Goal: Task Accomplishment & Management: Use online tool/utility

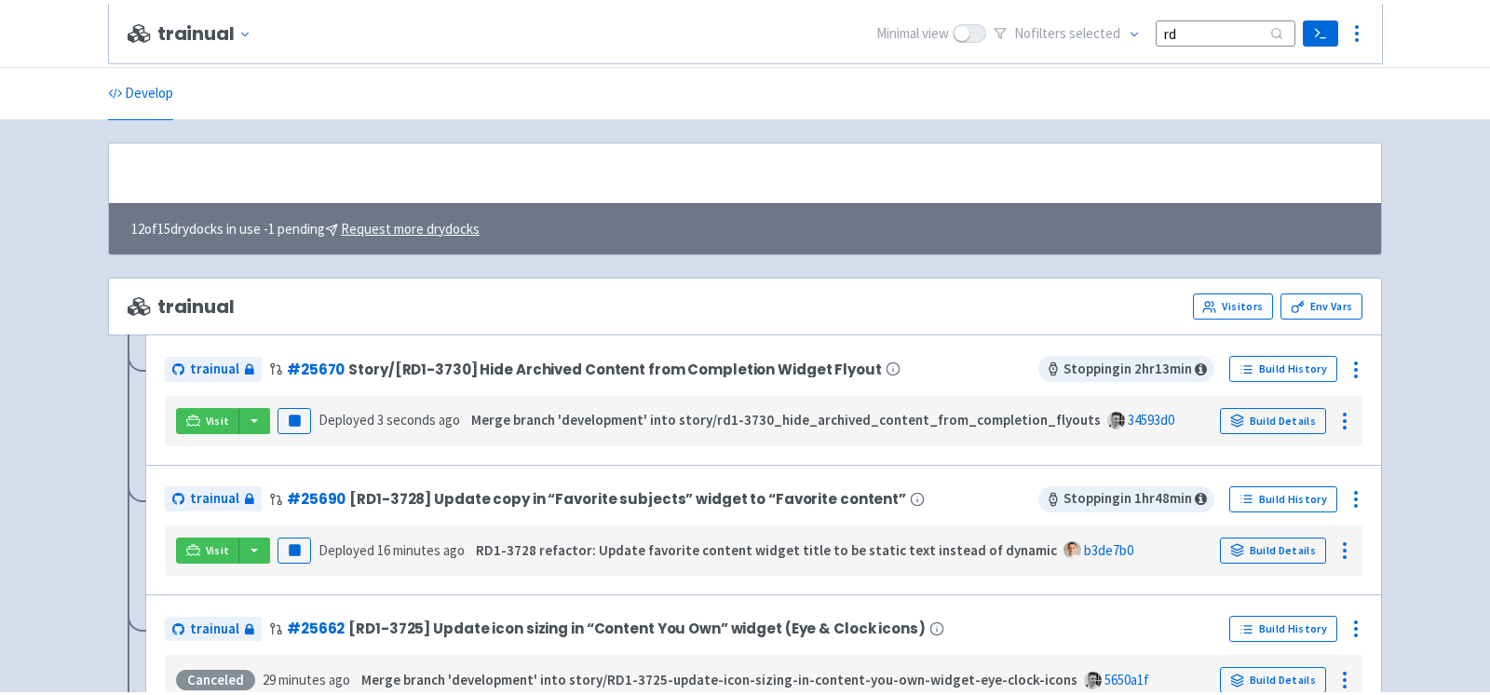
scroll to position [233, 0]
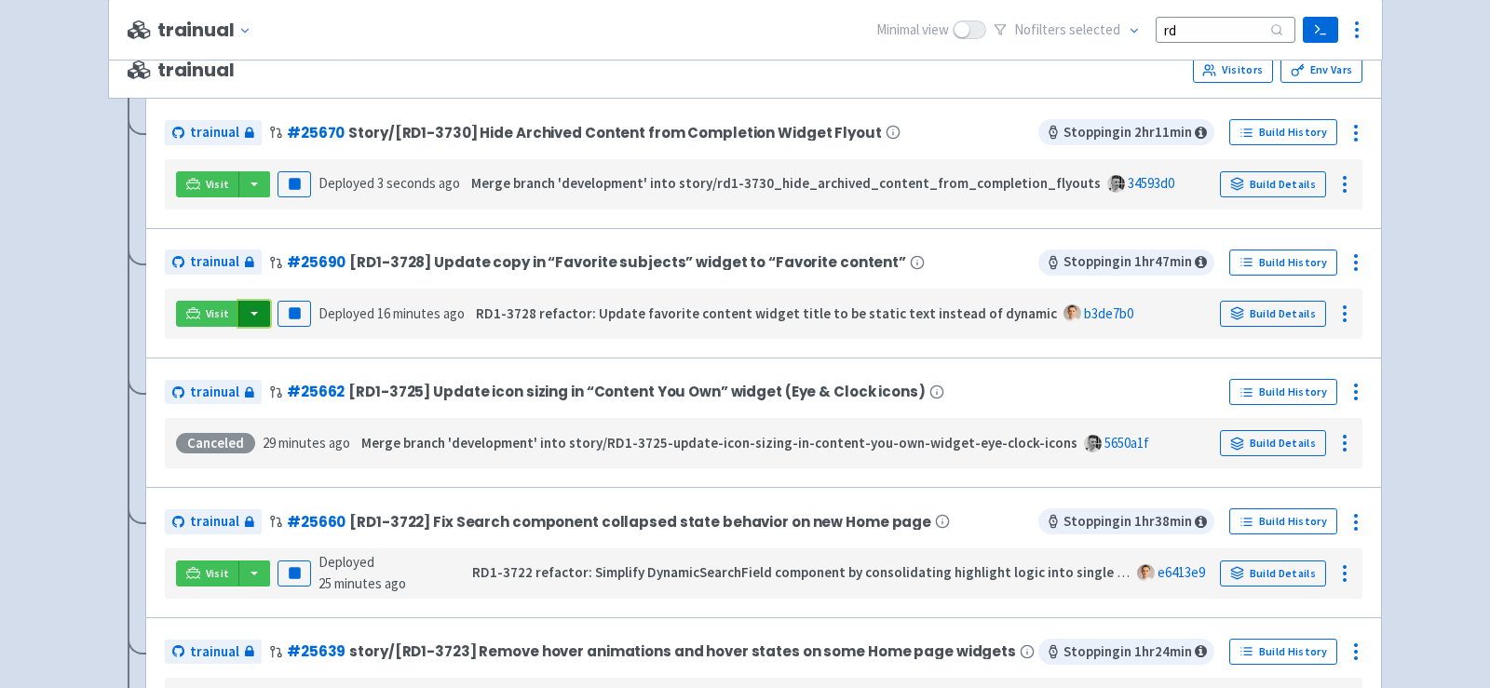
click at [255, 308] on button "button" at bounding box center [254, 314] width 32 height 26
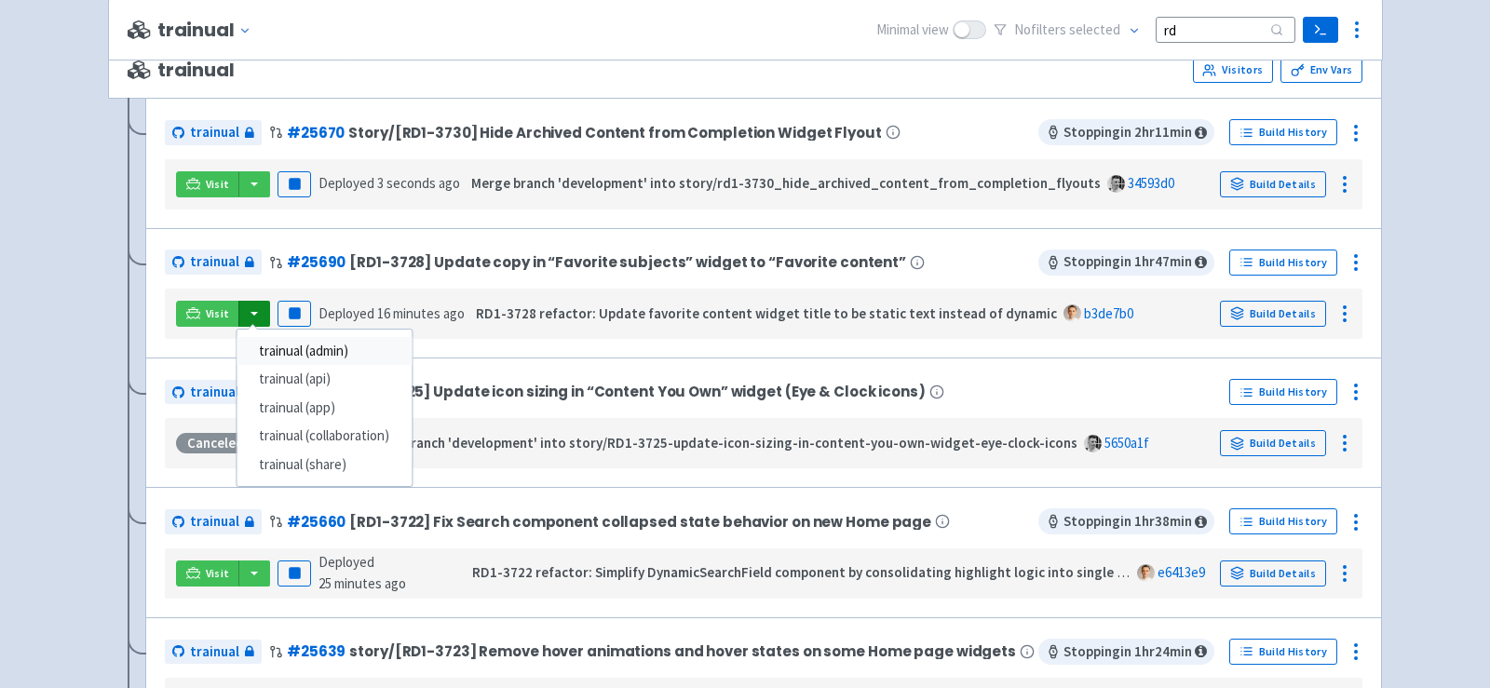
click at [318, 344] on link "trainual (admin)" at bounding box center [324, 351] width 175 height 29
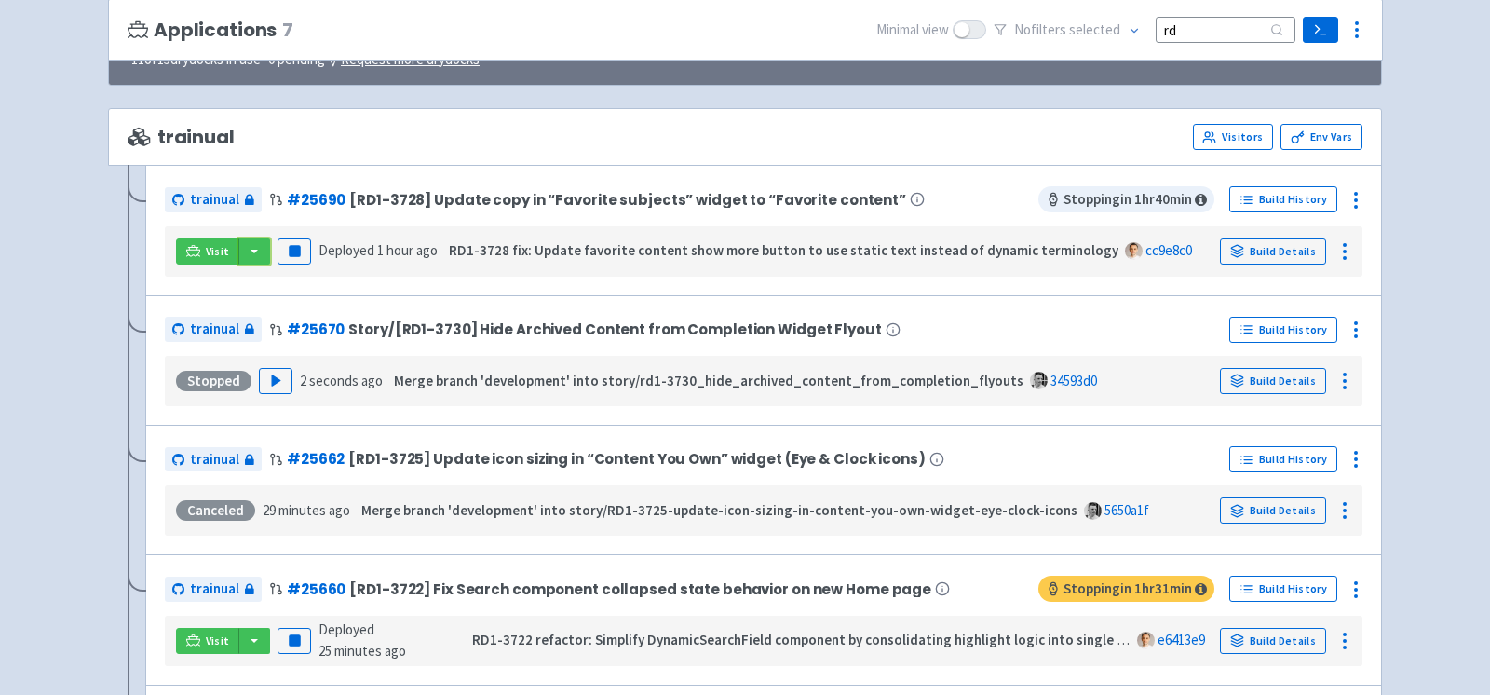
scroll to position [165, 0]
click at [297, 250] on button "Pause" at bounding box center [295, 252] width 34 height 26
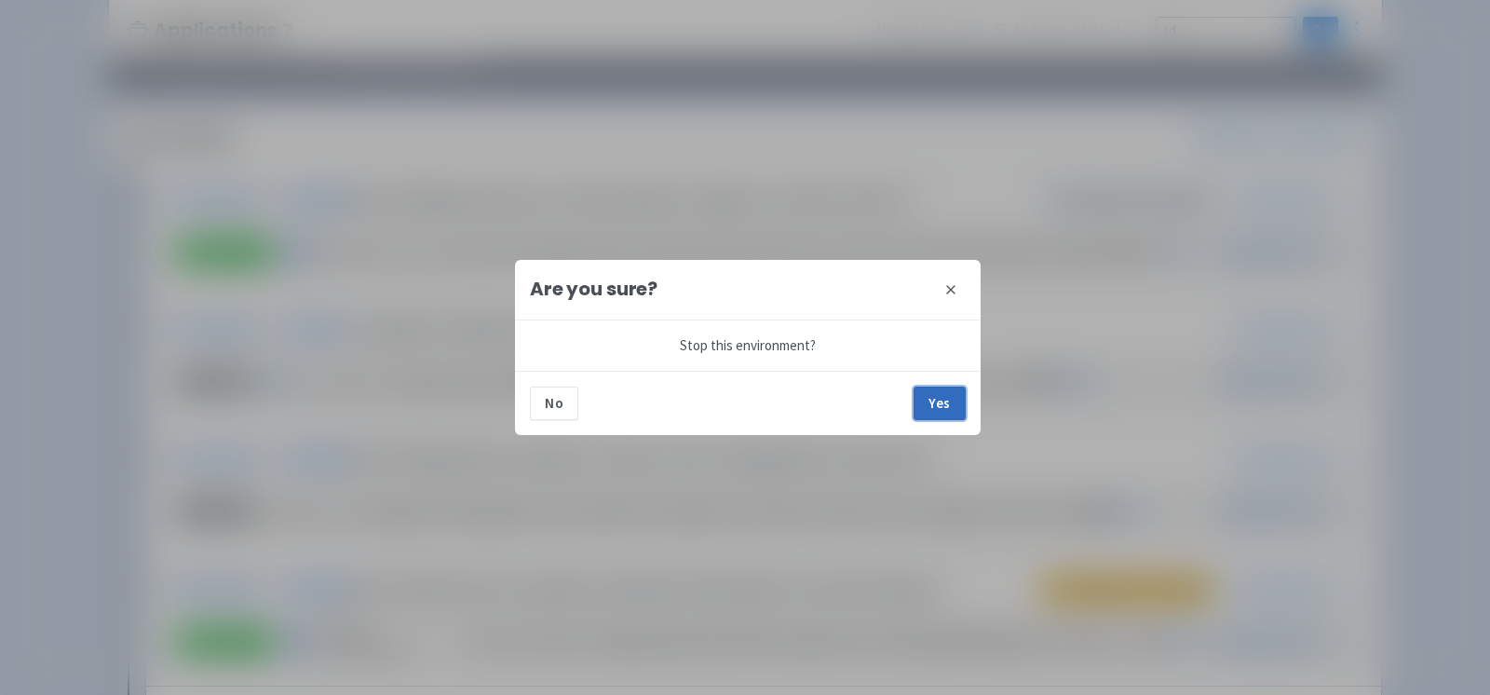
click at [944, 400] on button "Yes" at bounding box center [940, 403] width 52 height 34
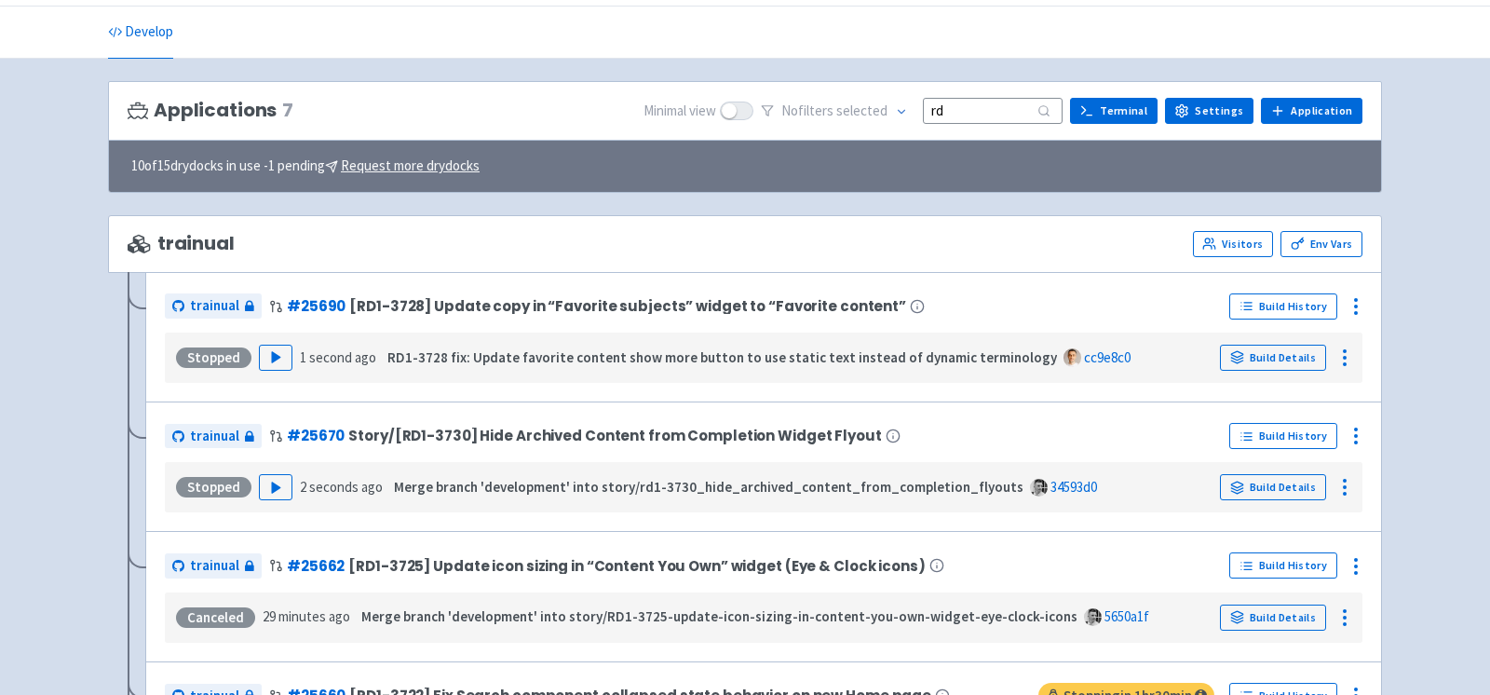
scroll to position [75, 0]
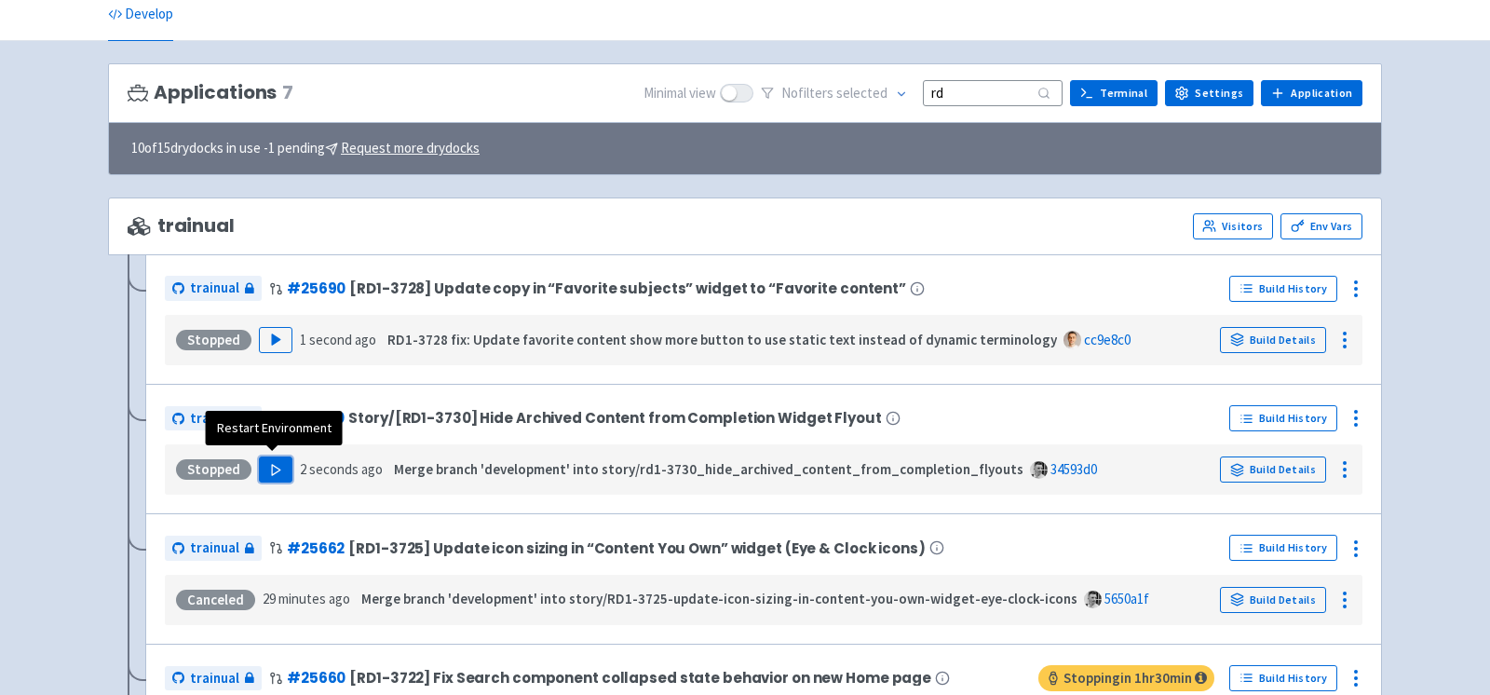
click at [272, 465] on polygon "button" at bounding box center [276, 470] width 8 height 10
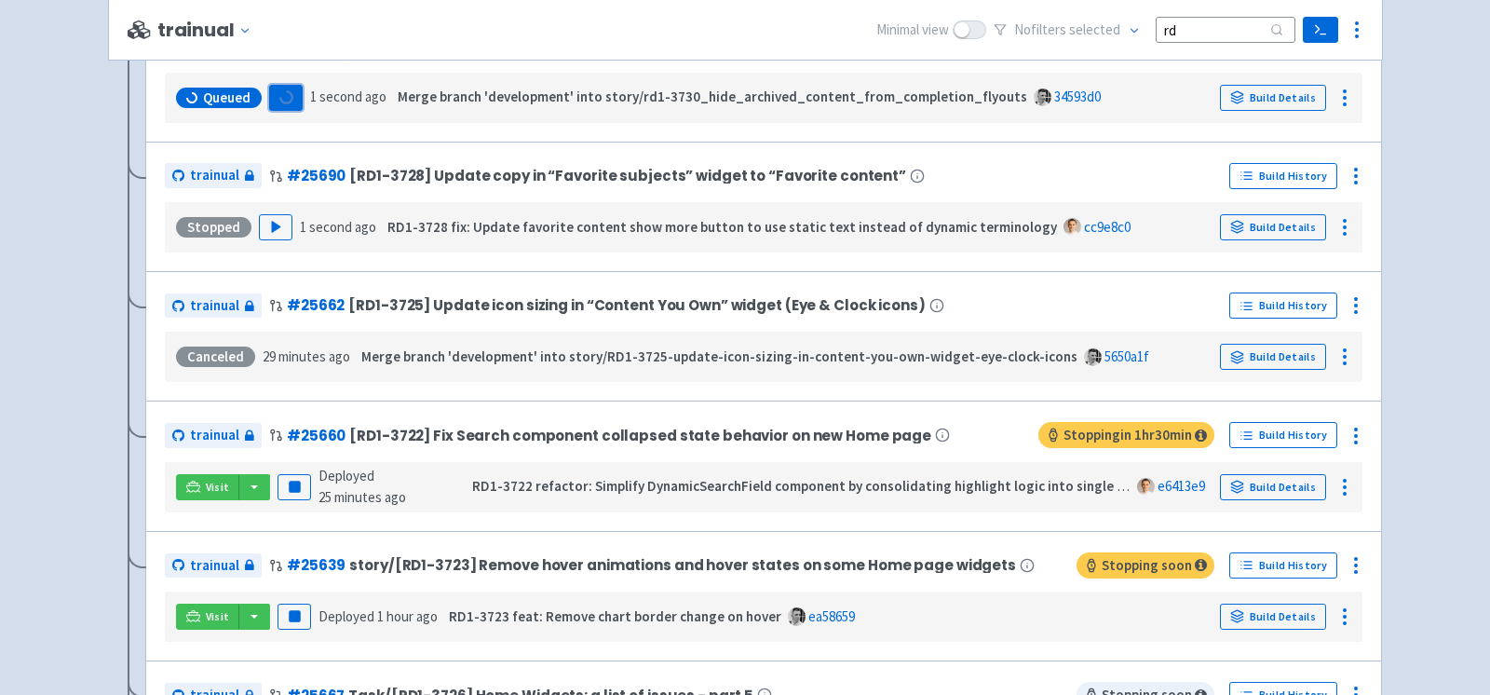
scroll to position [332, 0]
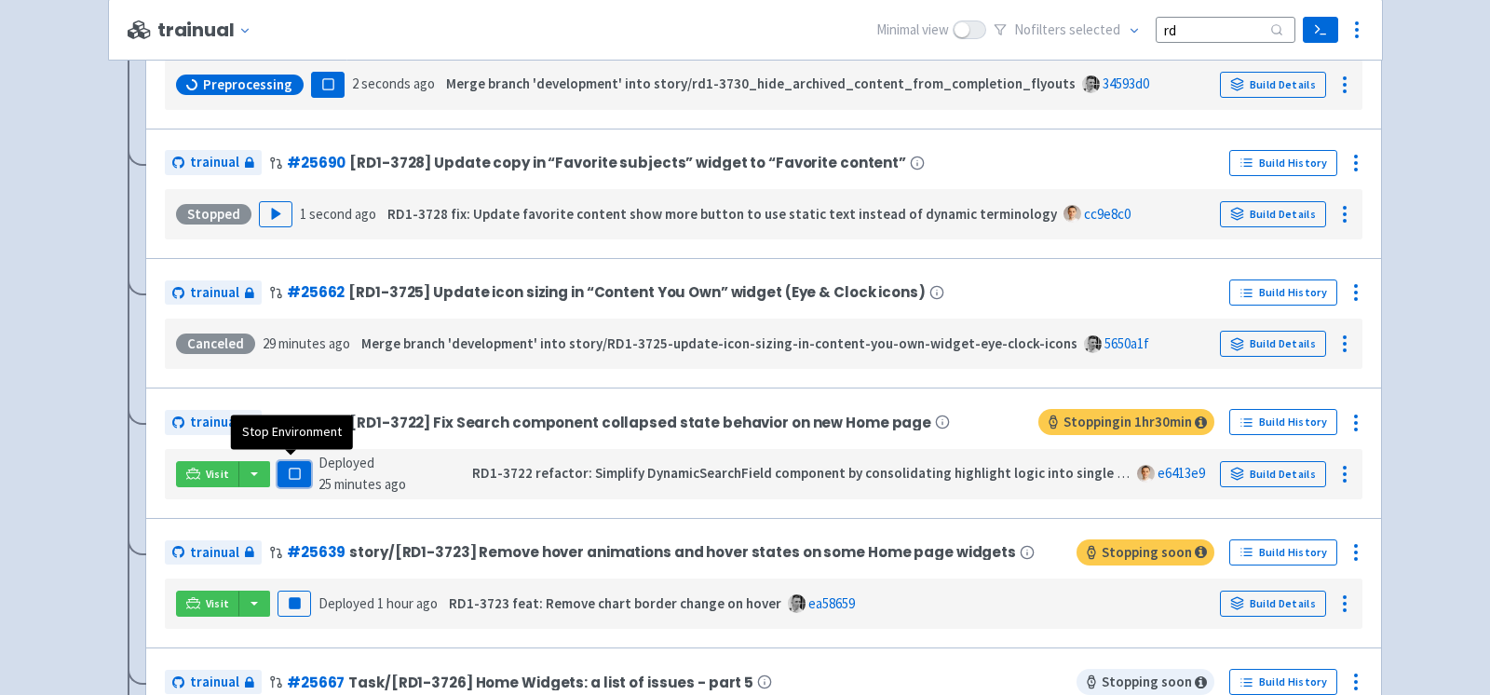
click at [281, 467] on button "Pause" at bounding box center [295, 474] width 34 height 26
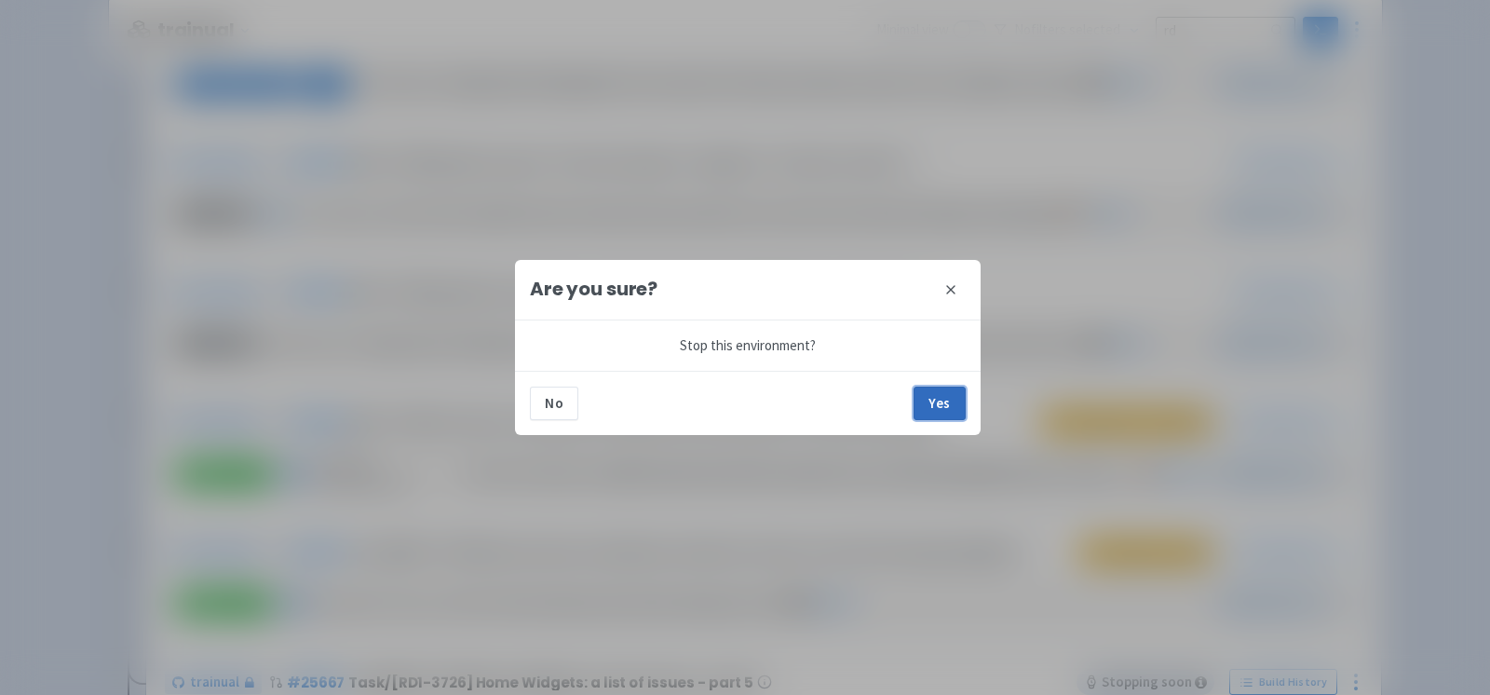
click at [929, 397] on button "Yes" at bounding box center [940, 403] width 52 height 34
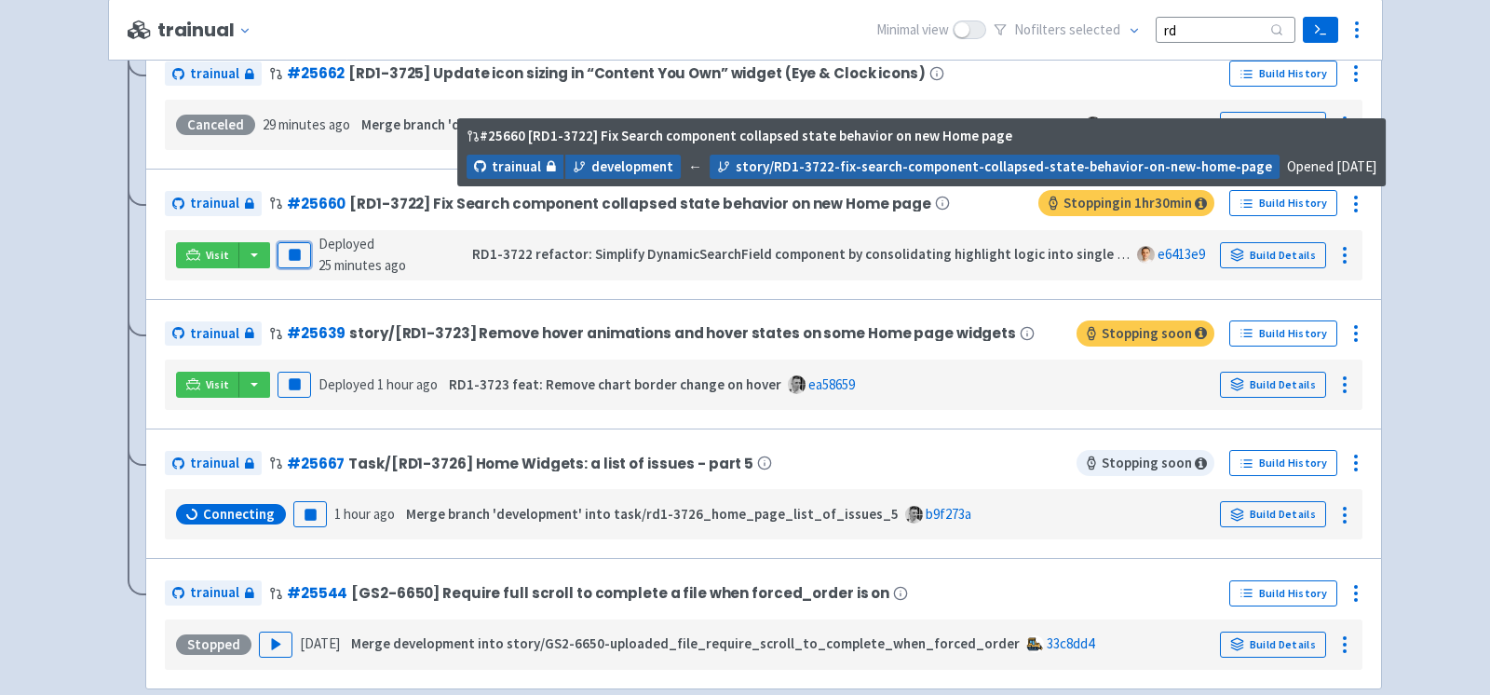
scroll to position [555, 0]
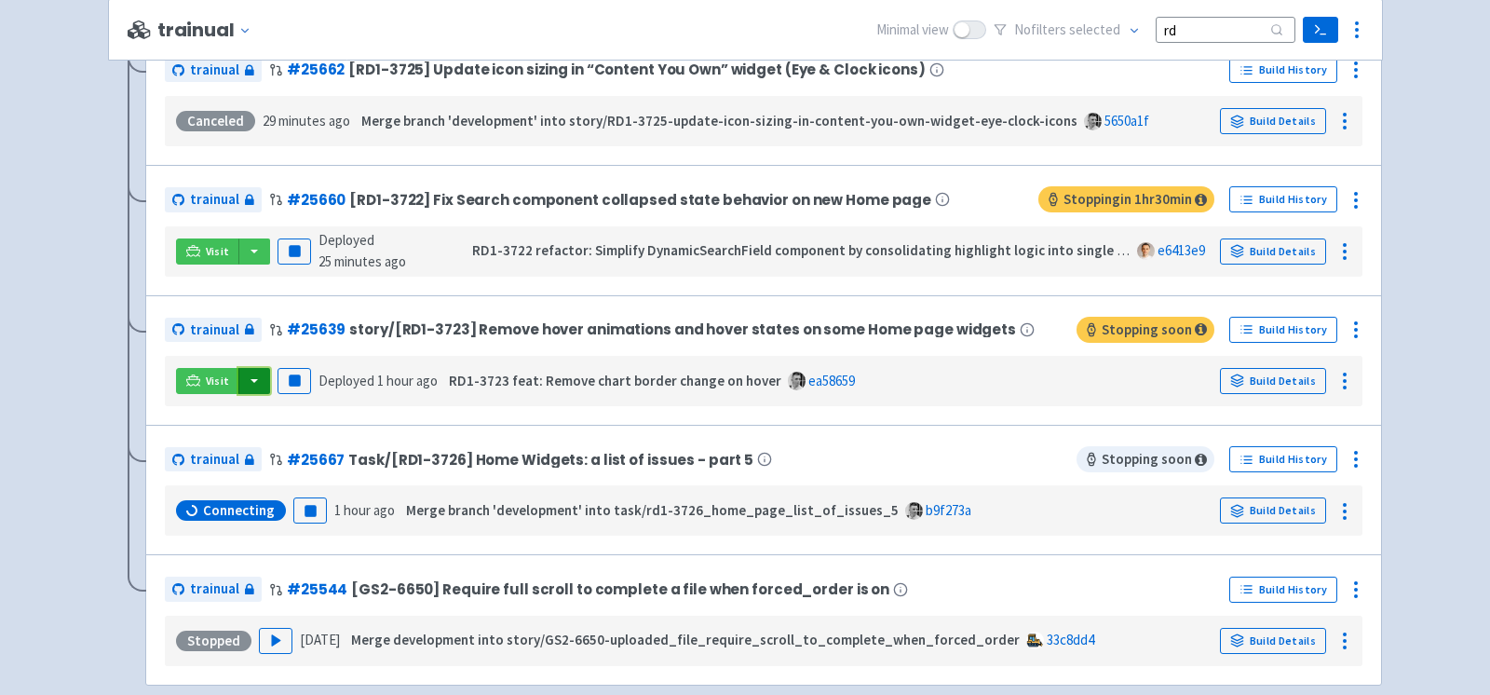
click at [249, 378] on button "button" at bounding box center [254, 381] width 32 height 26
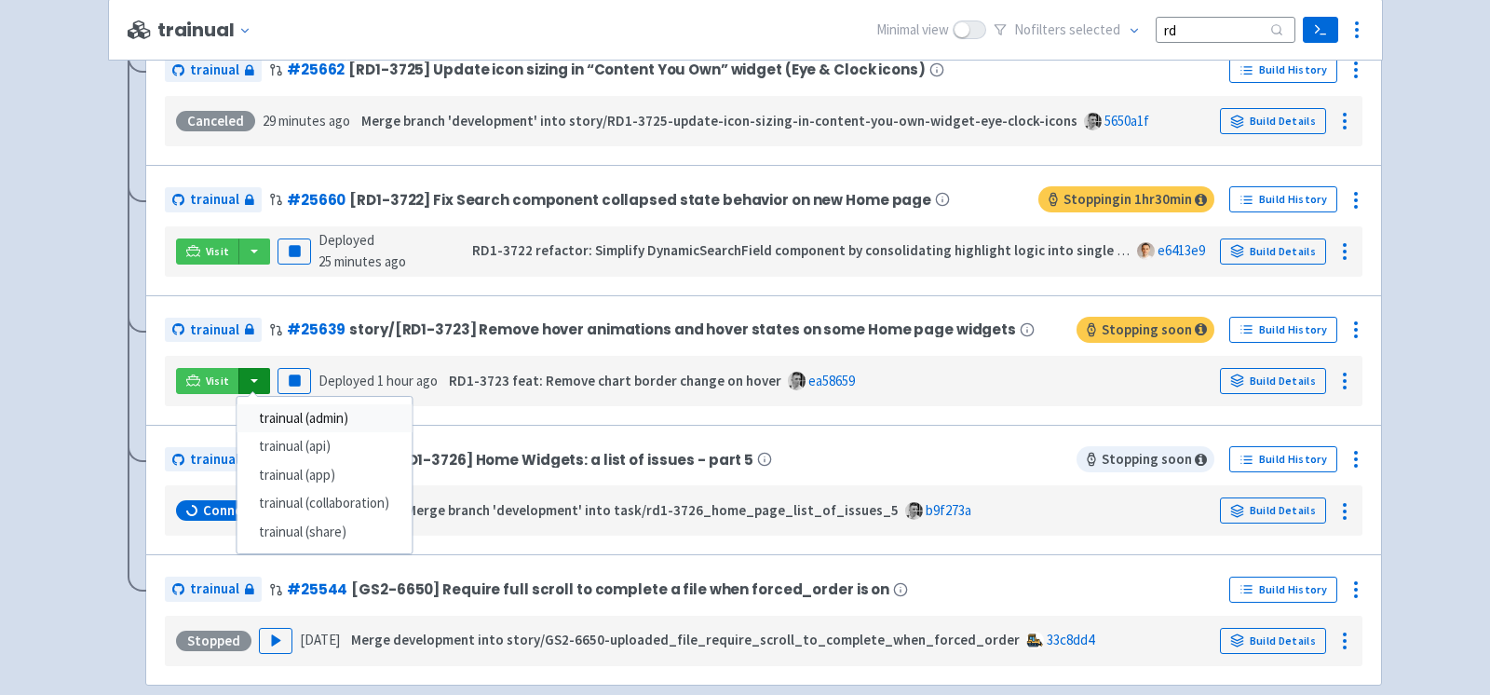
click at [326, 412] on link "trainual (admin)" at bounding box center [324, 418] width 175 height 29
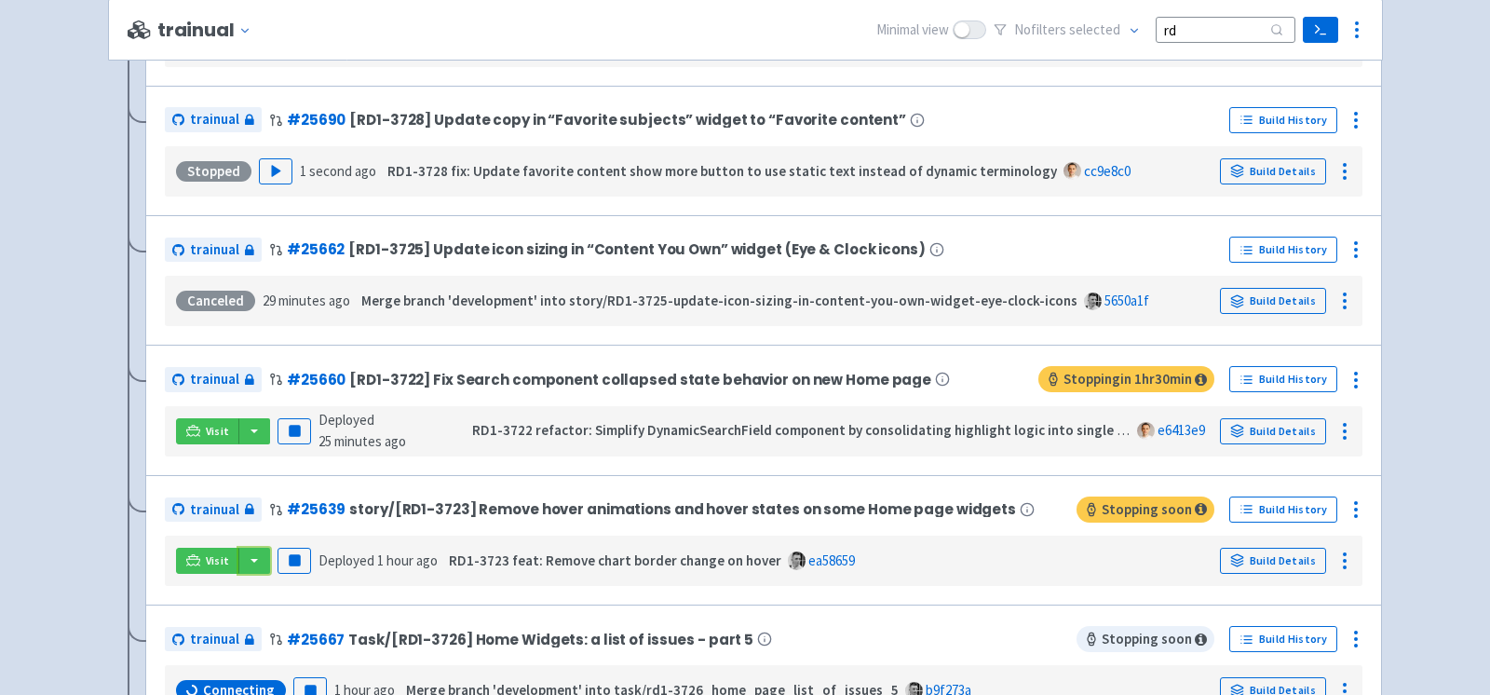
scroll to position [374, 0]
click at [289, 559] on rect "button" at bounding box center [294, 561] width 10 height 10
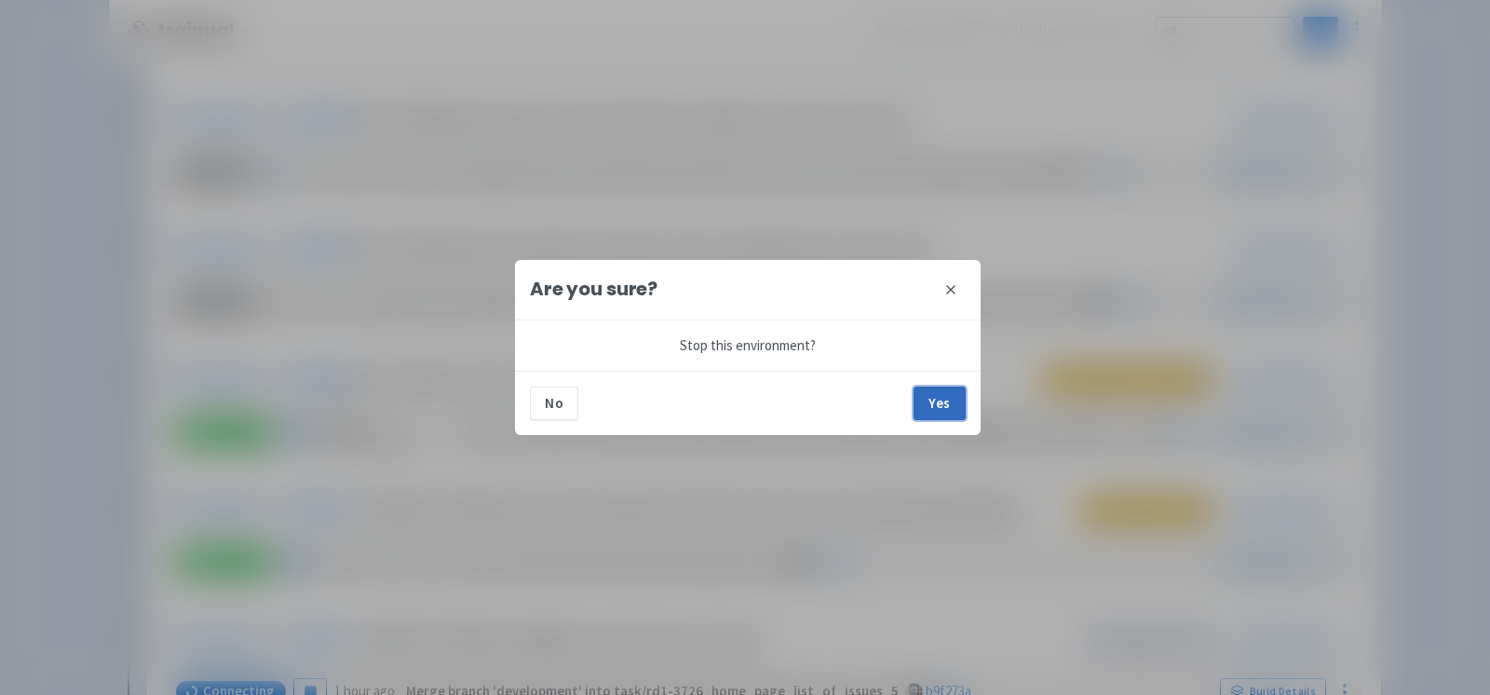
click at [942, 402] on button "Yes" at bounding box center [940, 403] width 52 height 34
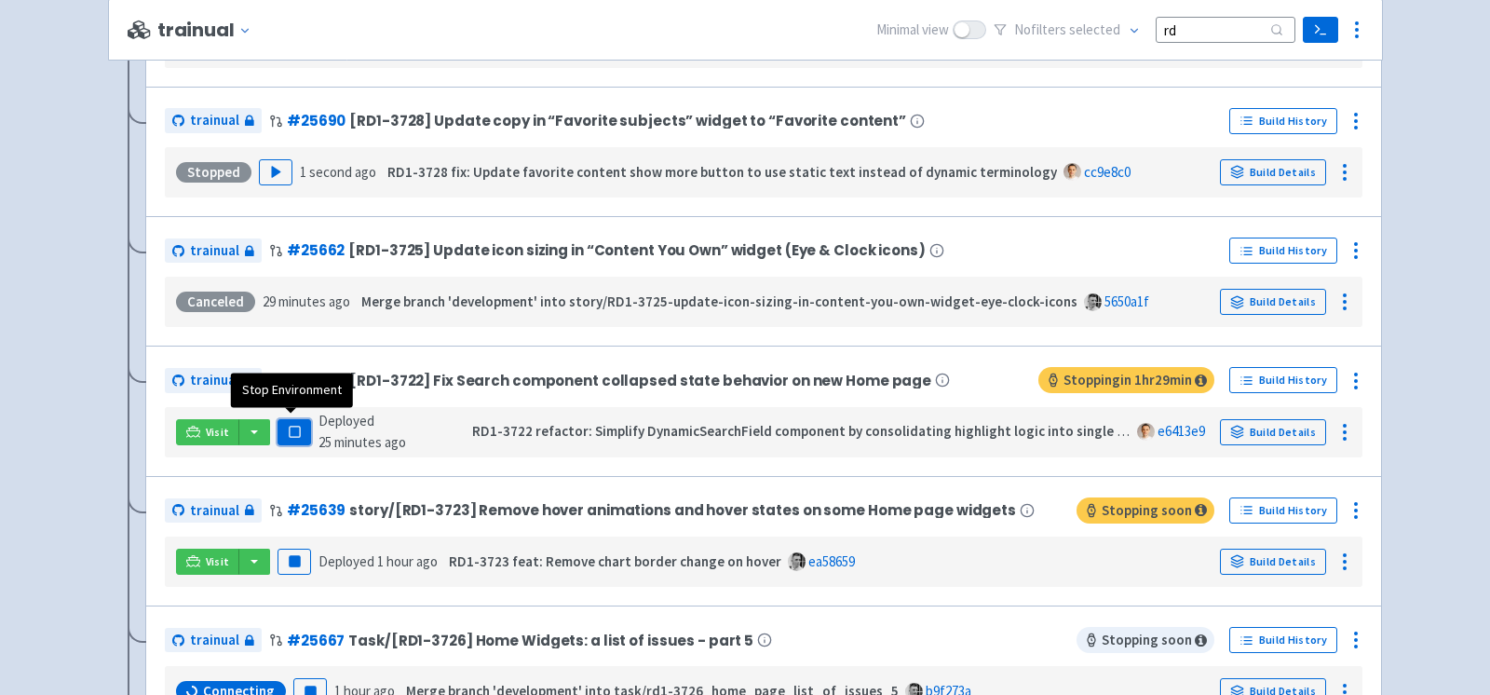
click at [298, 437] on button "Pause" at bounding box center [295, 432] width 34 height 26
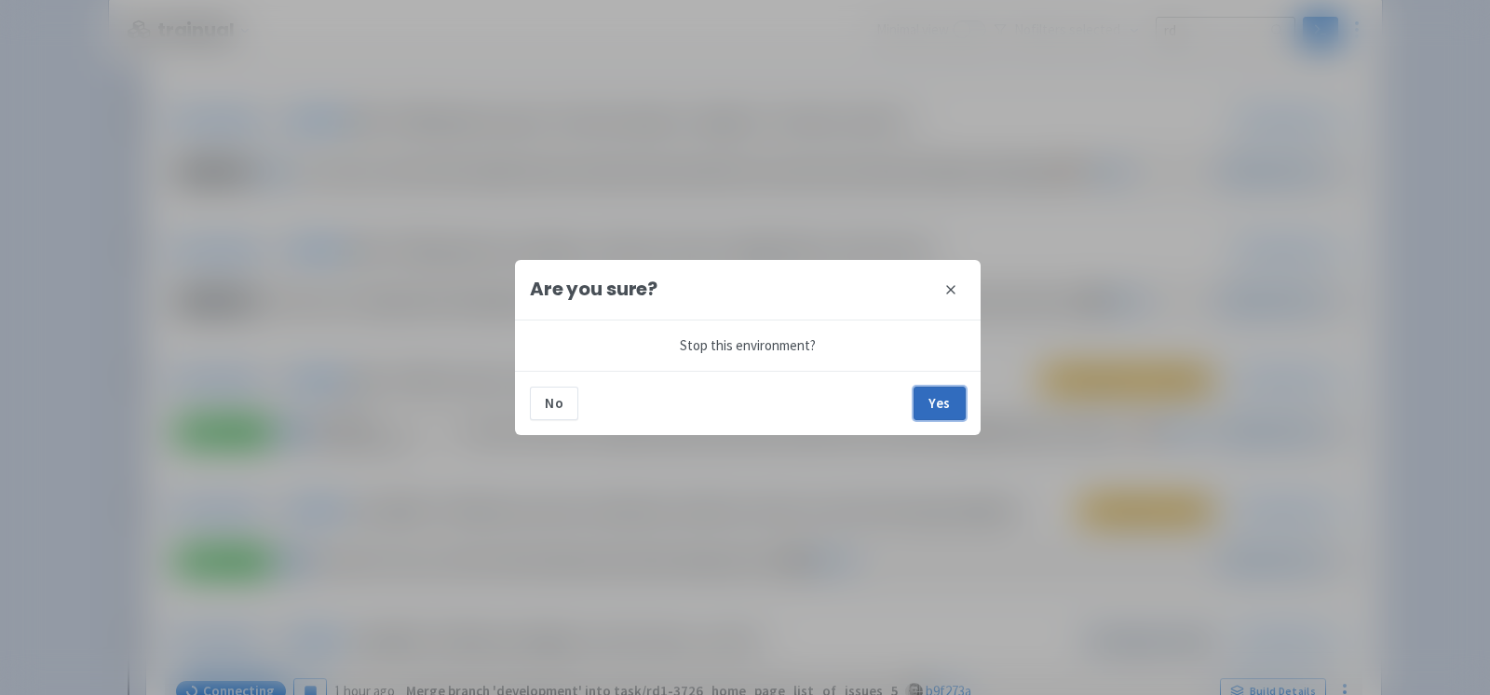
click at [921, 397] on button "Yes" at bounding box center [940, 403] width 52 height 34
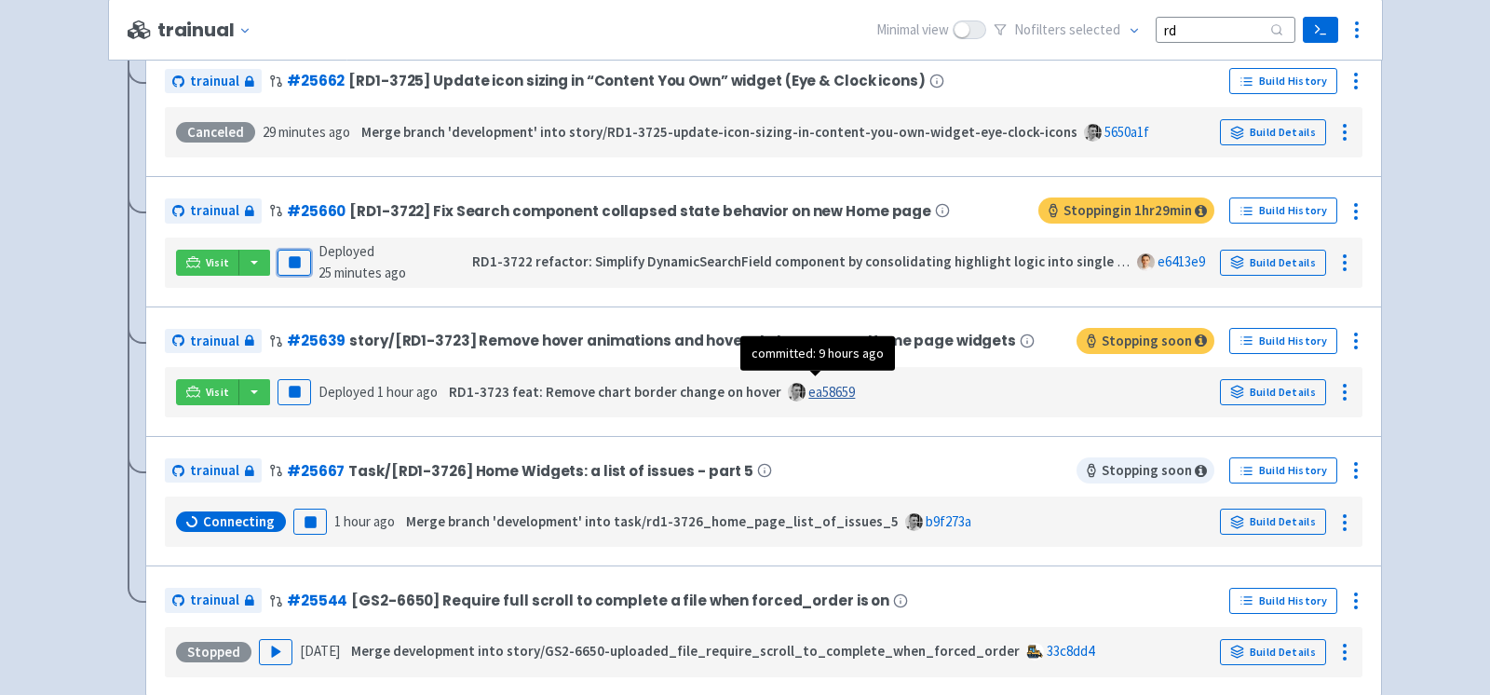
scroll to position [570, 0]
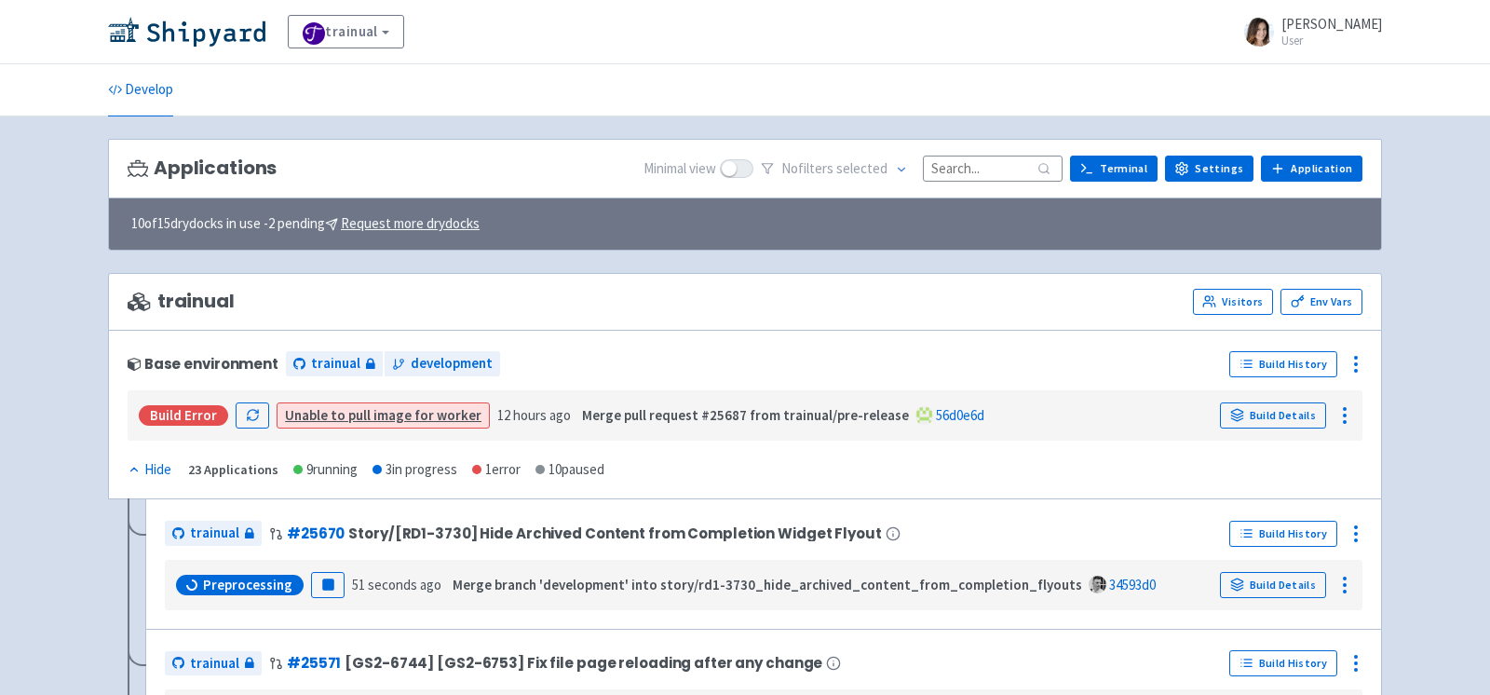
click at [990, 169] on input at bounding box center [993, 168] width 140 height 25
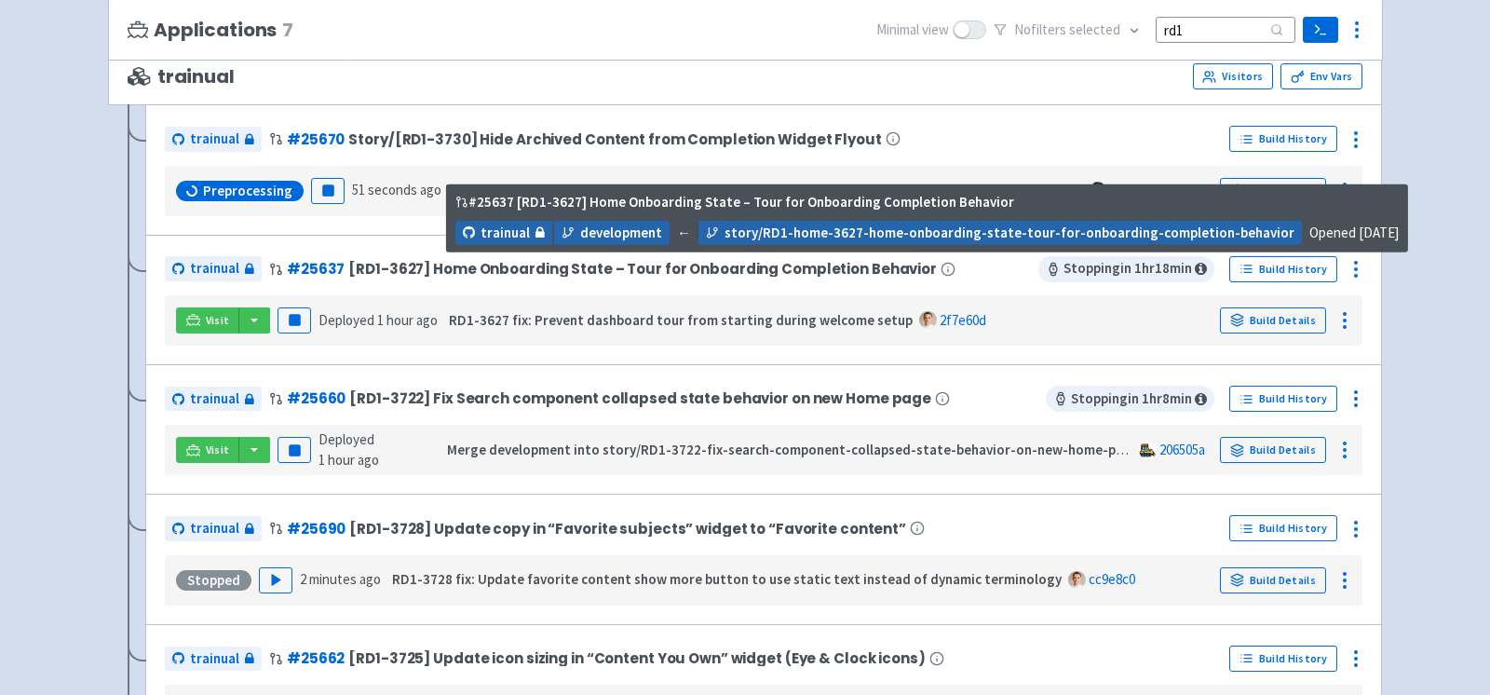
scroll to position [233, 0]
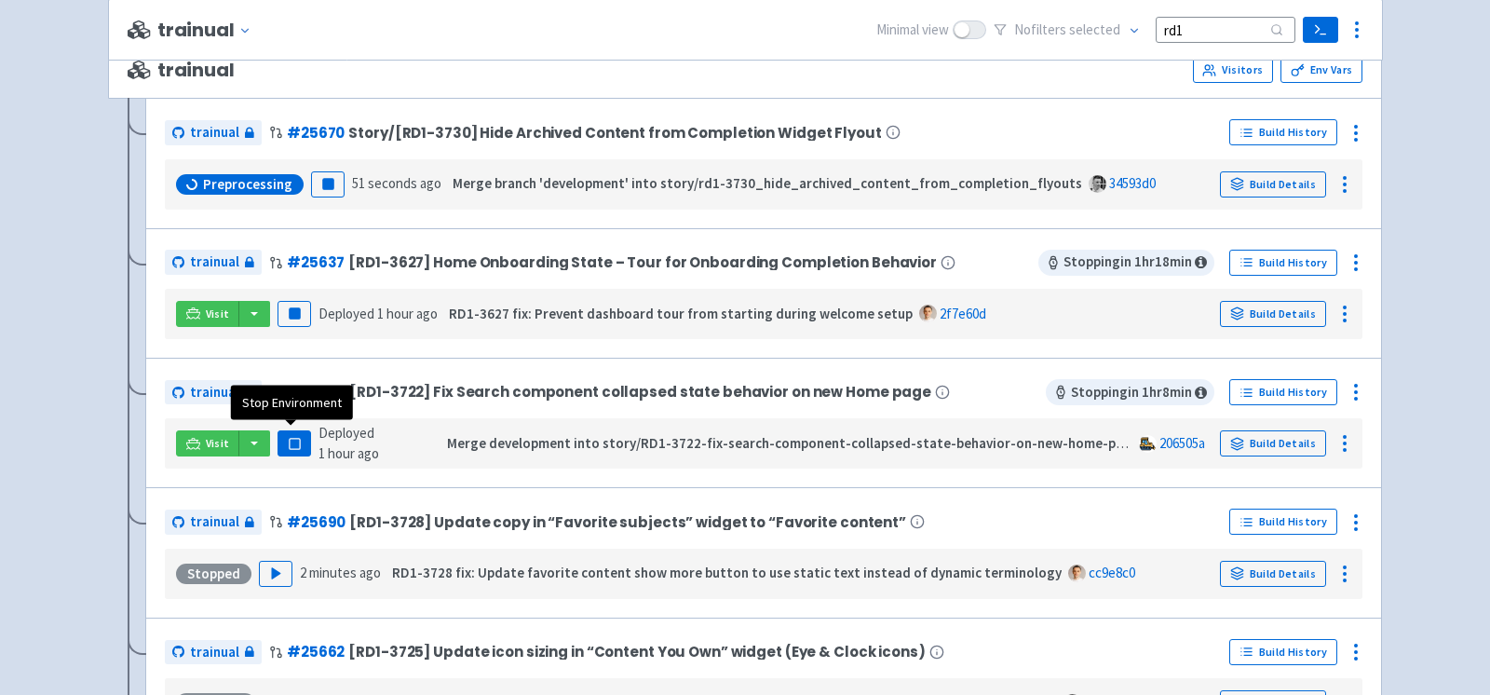
type input "rd1"
click at [295, 439] on rect "button" at bounding box center [294, 444] width 10 height 10
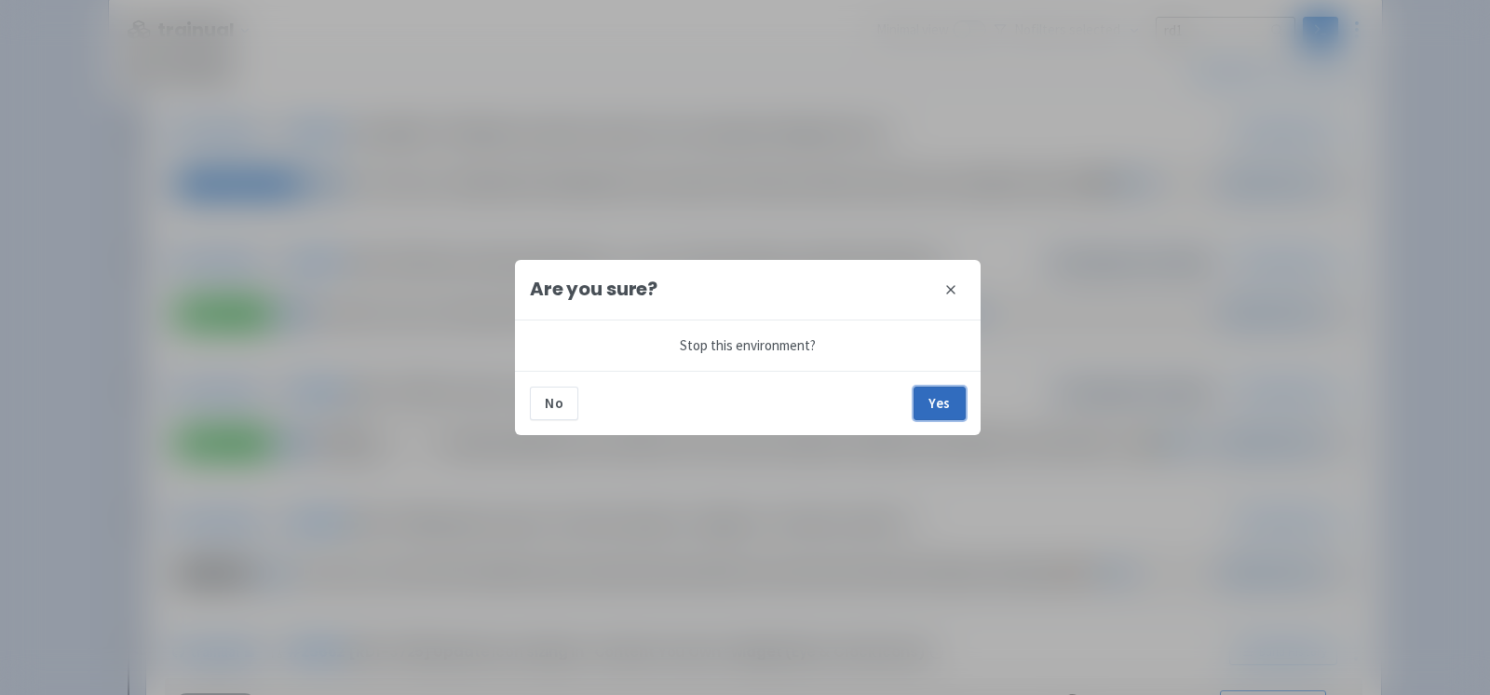
click at [941, 399] on button "Yes" at bounding box center [940, 403] width 52 height 34
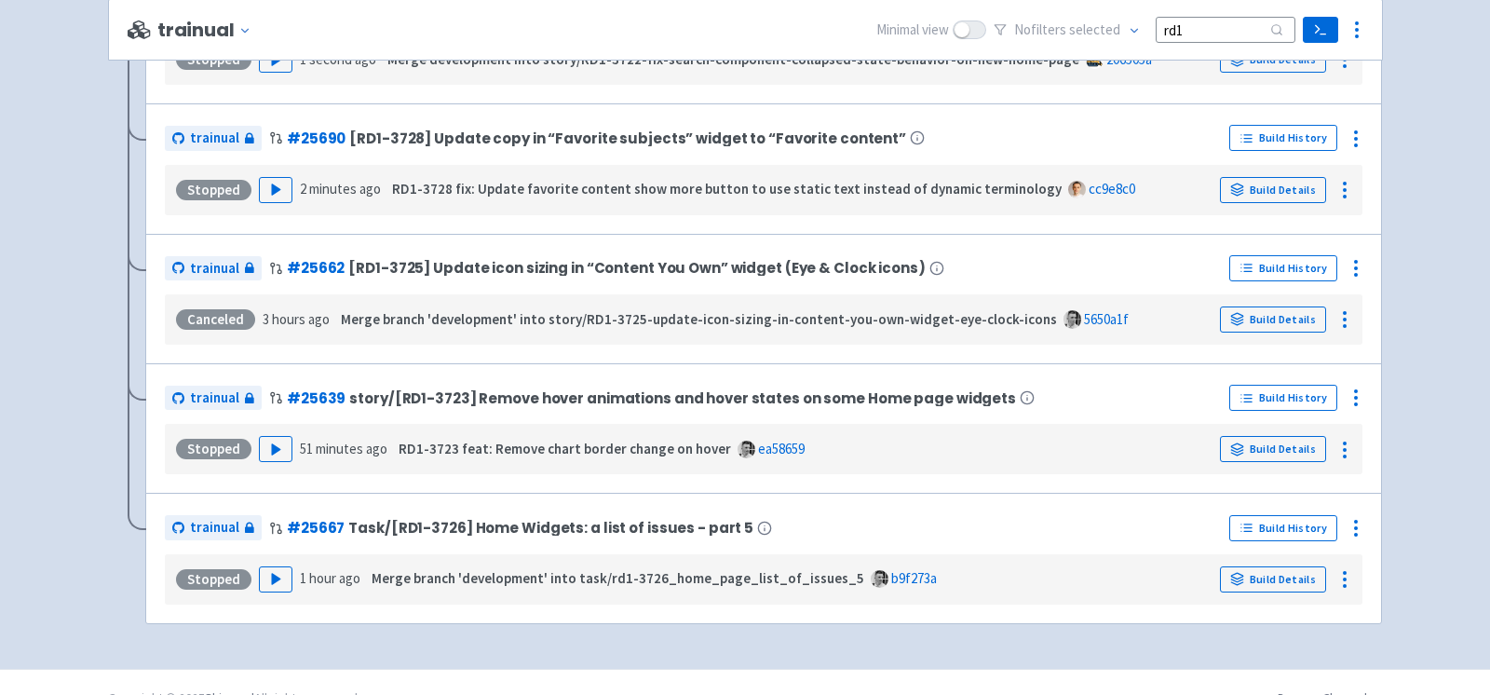
scroll to position [641, 0]
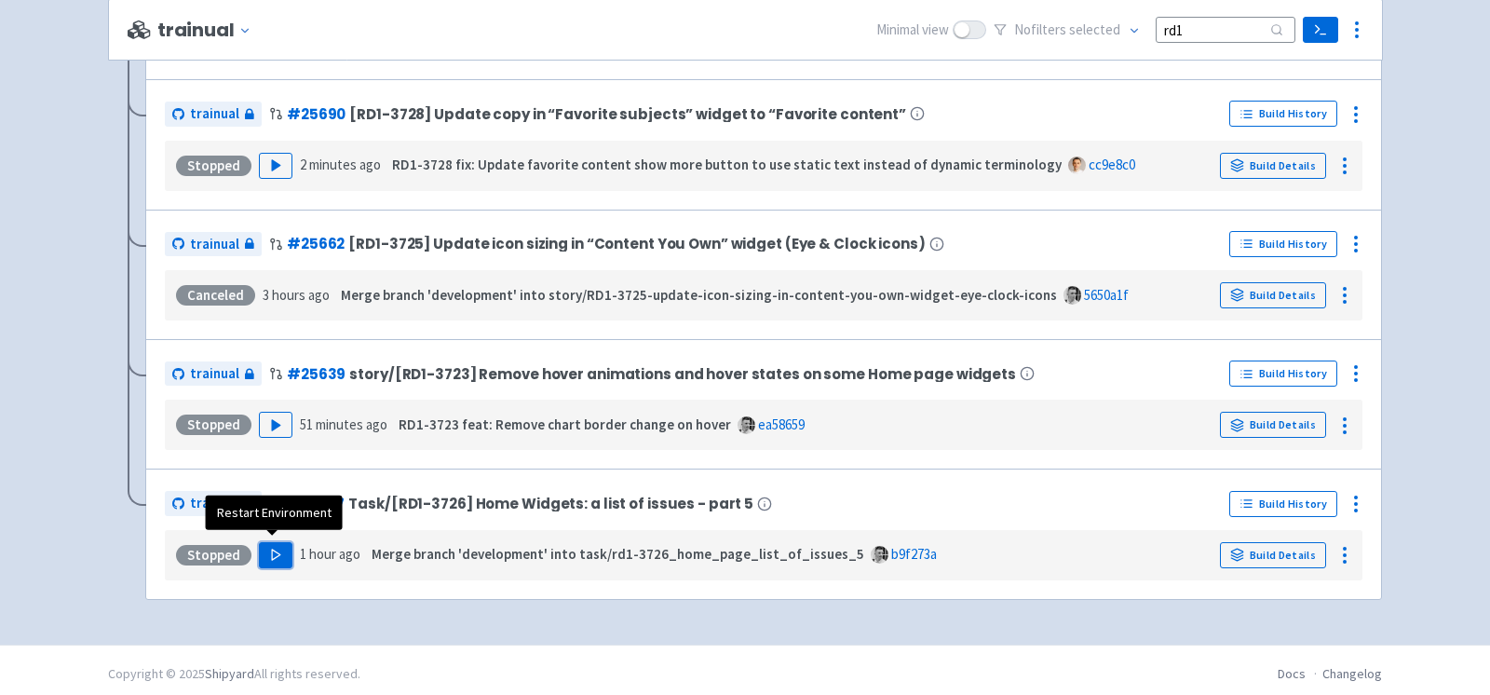
click at [274, 549] on polygon "button" at bounding box center [276, 554] width 8 height 10
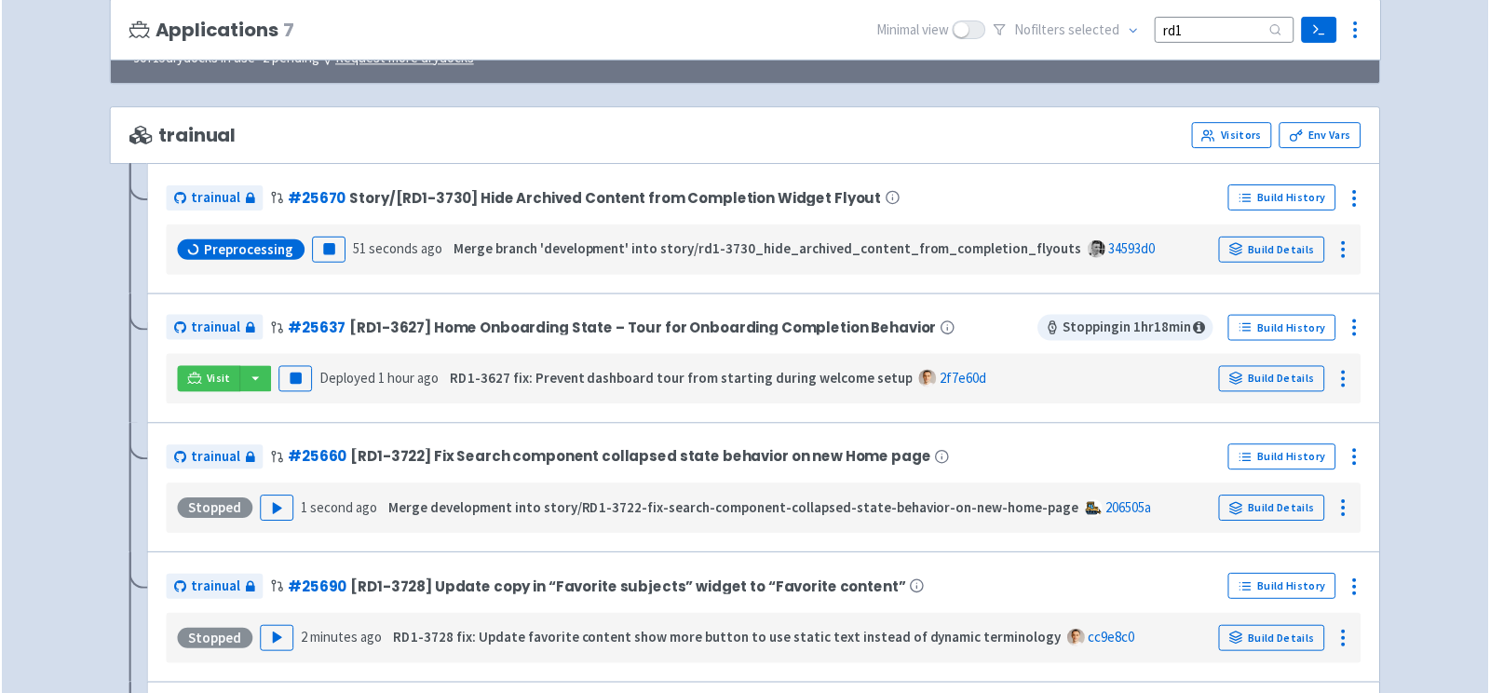
scroll to position [166, 0]
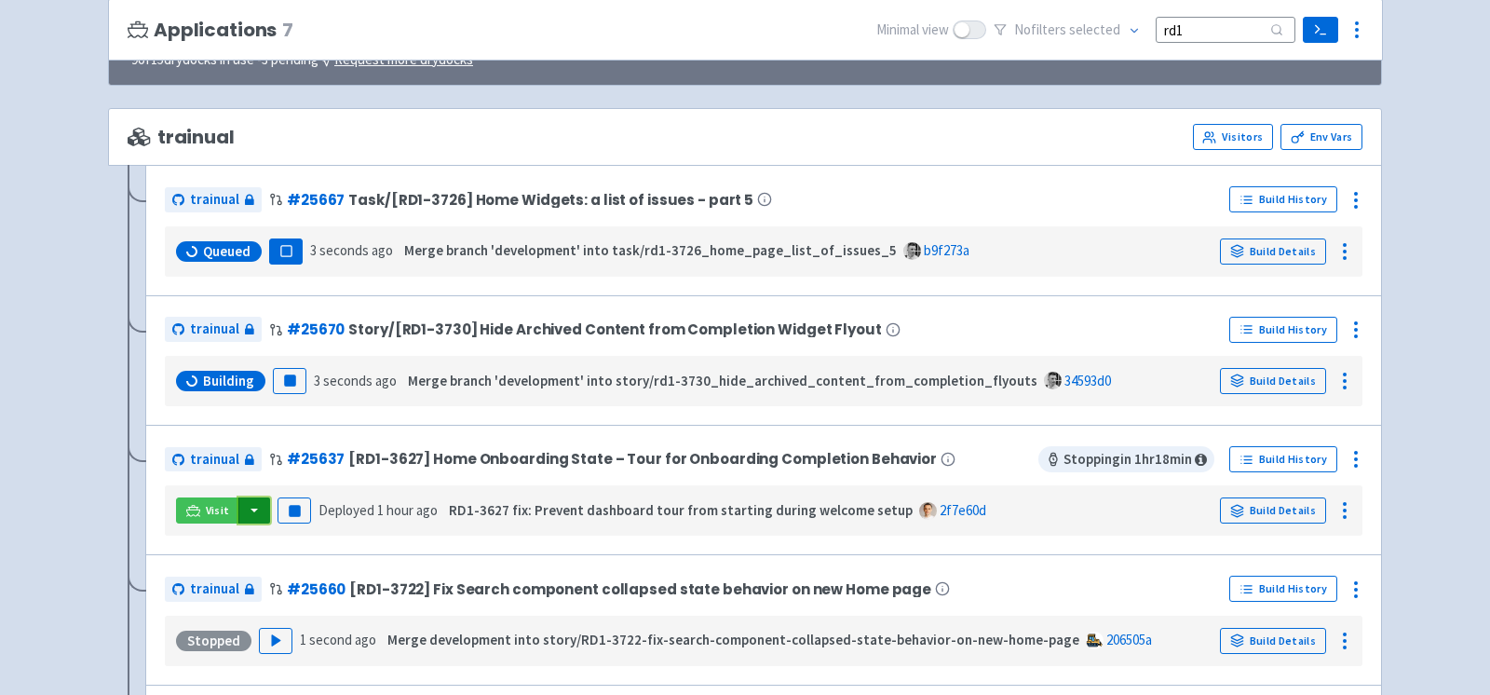
click at [250, 509] on button "button" at bounding box center [254, 510] width 32 height 26
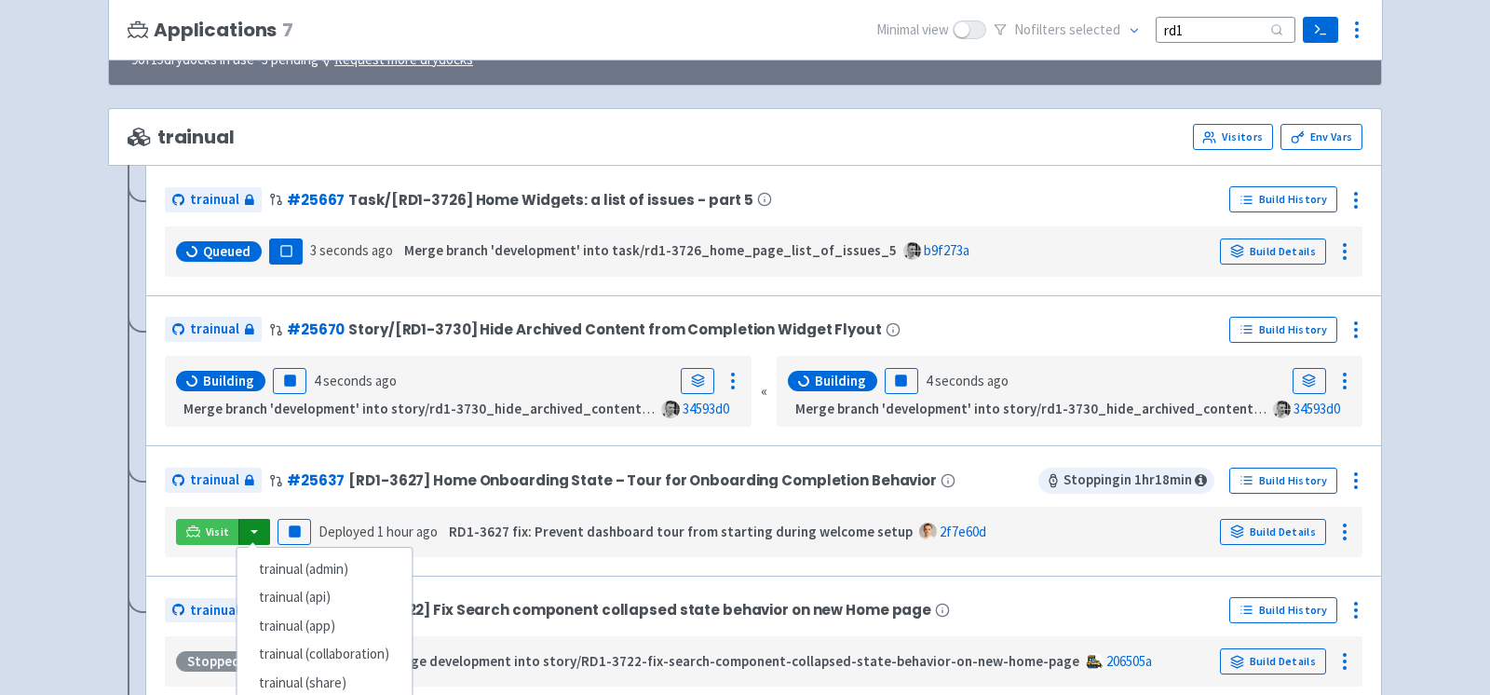
click at [318, 547] on div "trainual (admin) trainual (api) trainual (app) trainual (collaboration) trainua…" at bounding box center [324, 626] width 177 height 159
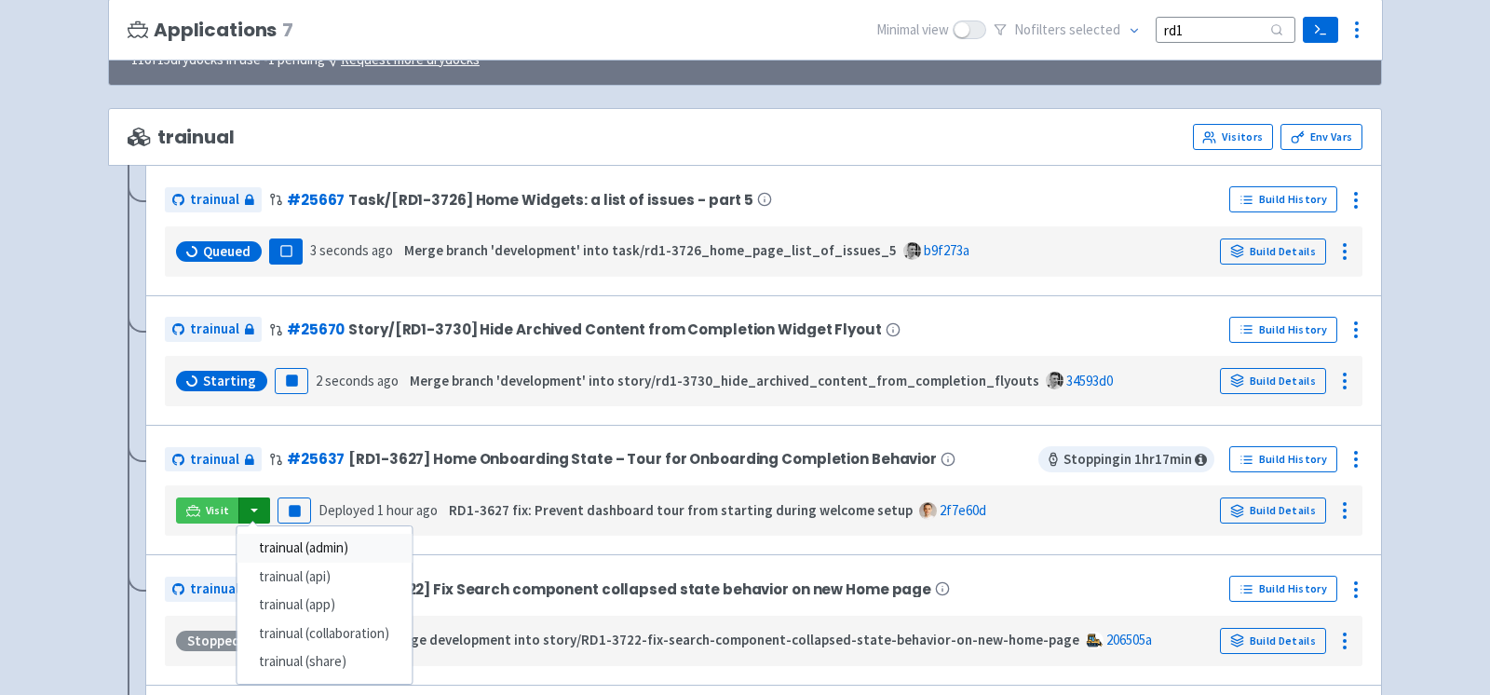
click at [316, 542] on link "trainual (admin)" at bounding box center [324, 548] width 175 height 29
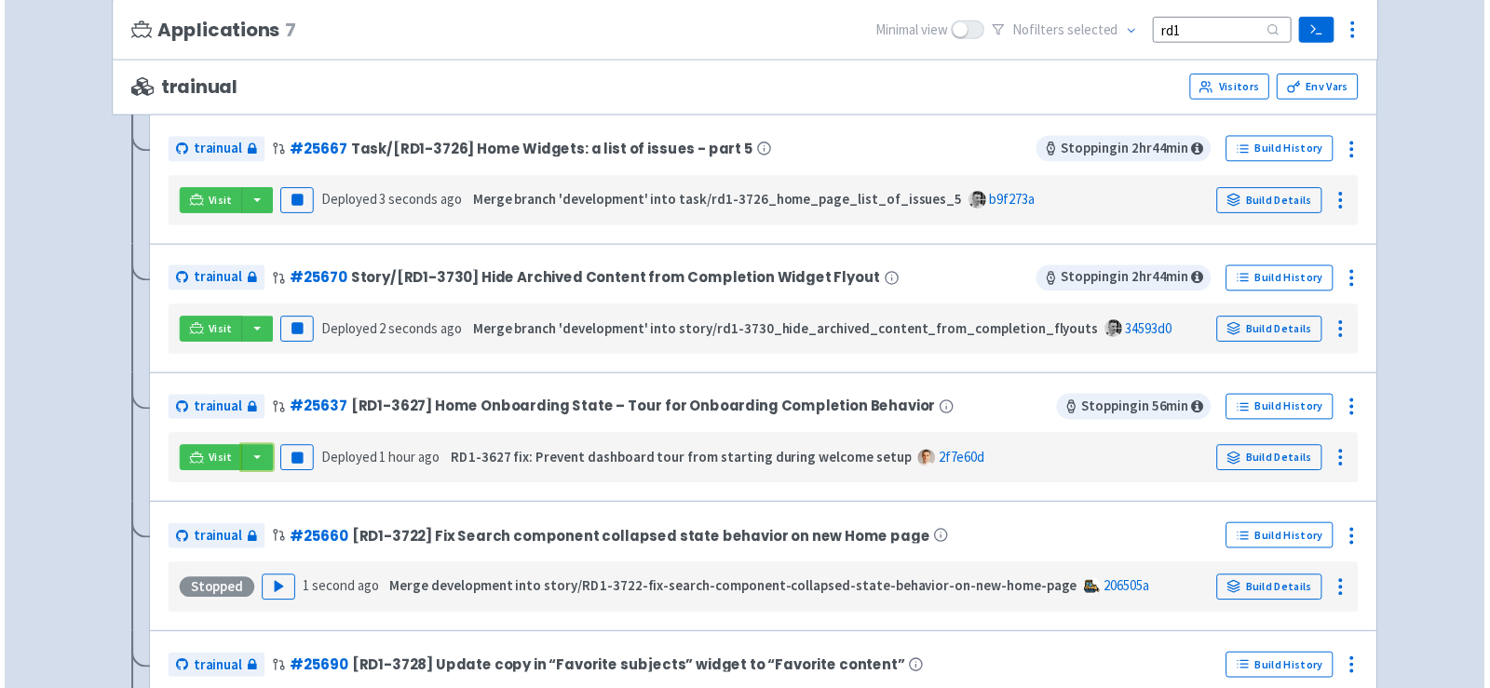
scroll to position [220, 0]
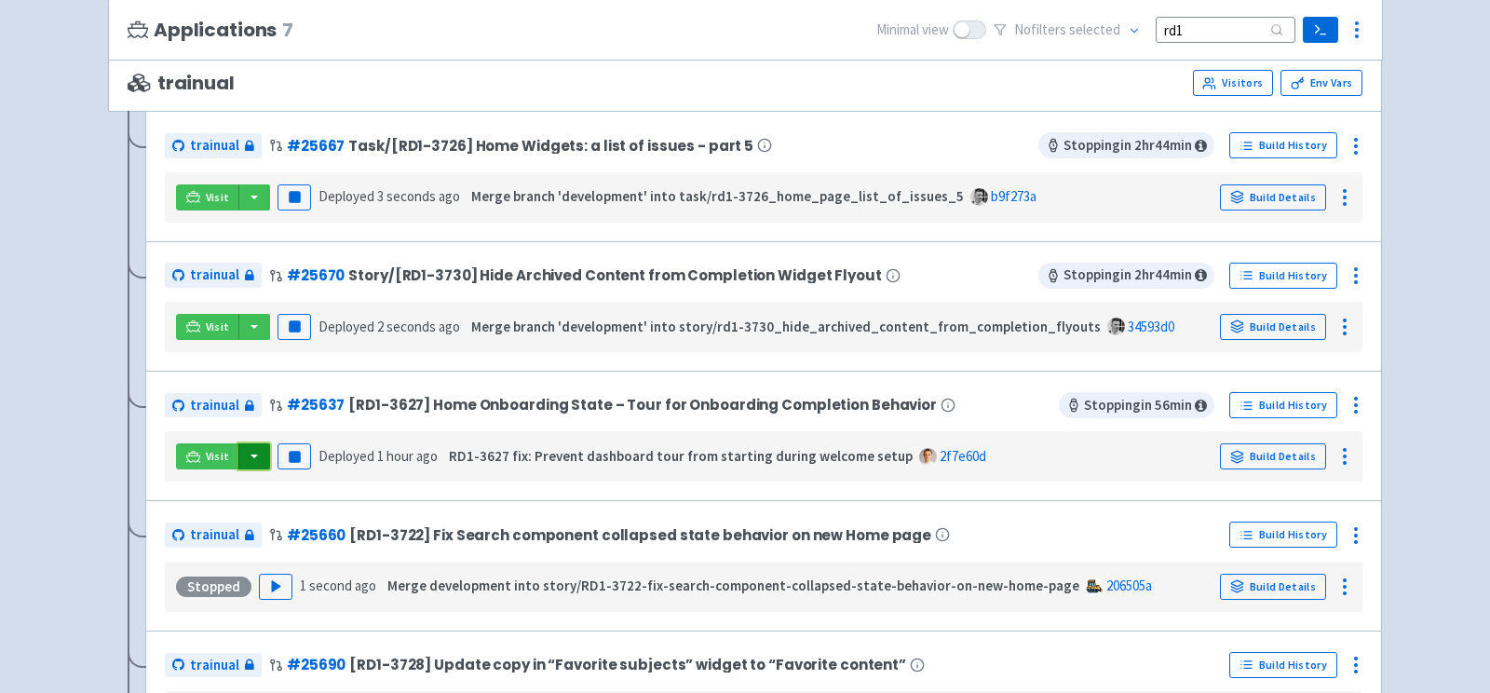
click at [259, 452] on button "button" at bounding box center [254, 456] width 32 height 26
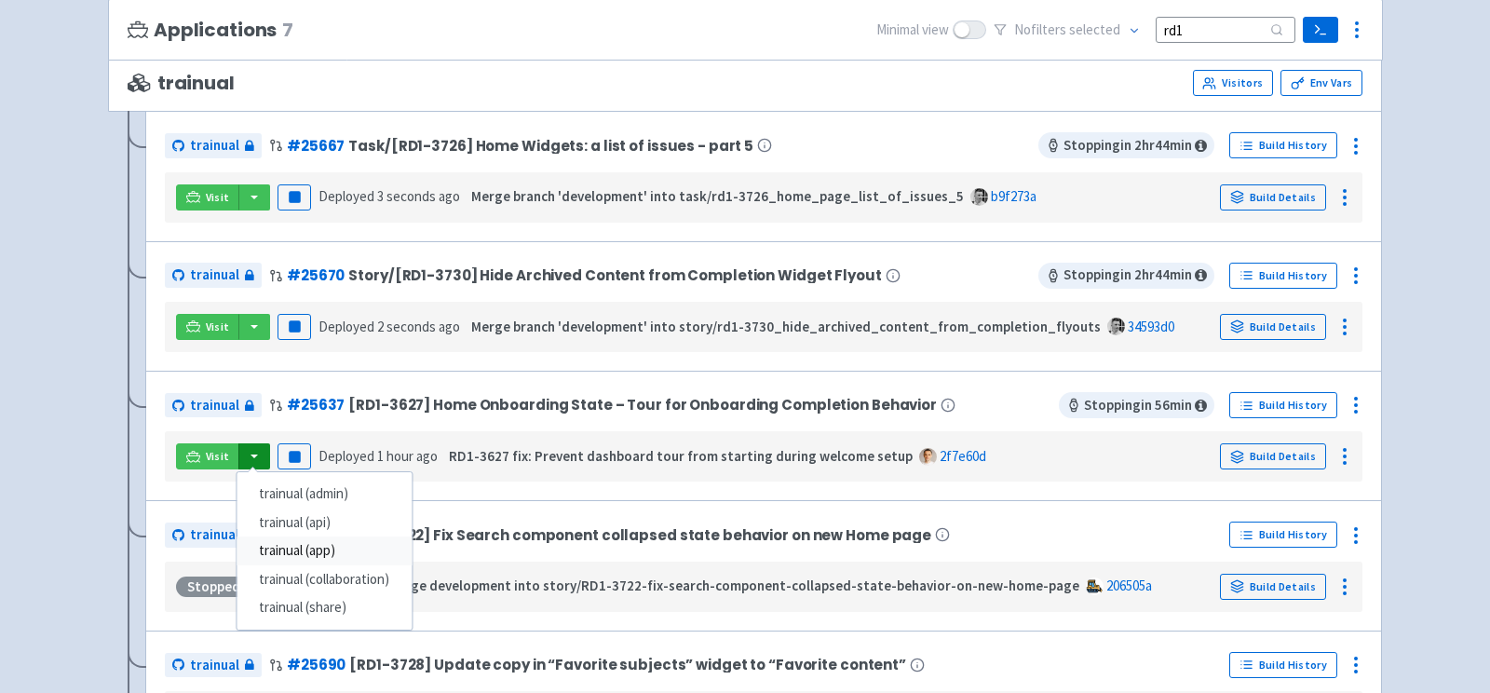
click at [334, 544] on link "trainual (app)" at bounding box center [324, 550] width 175 height 29
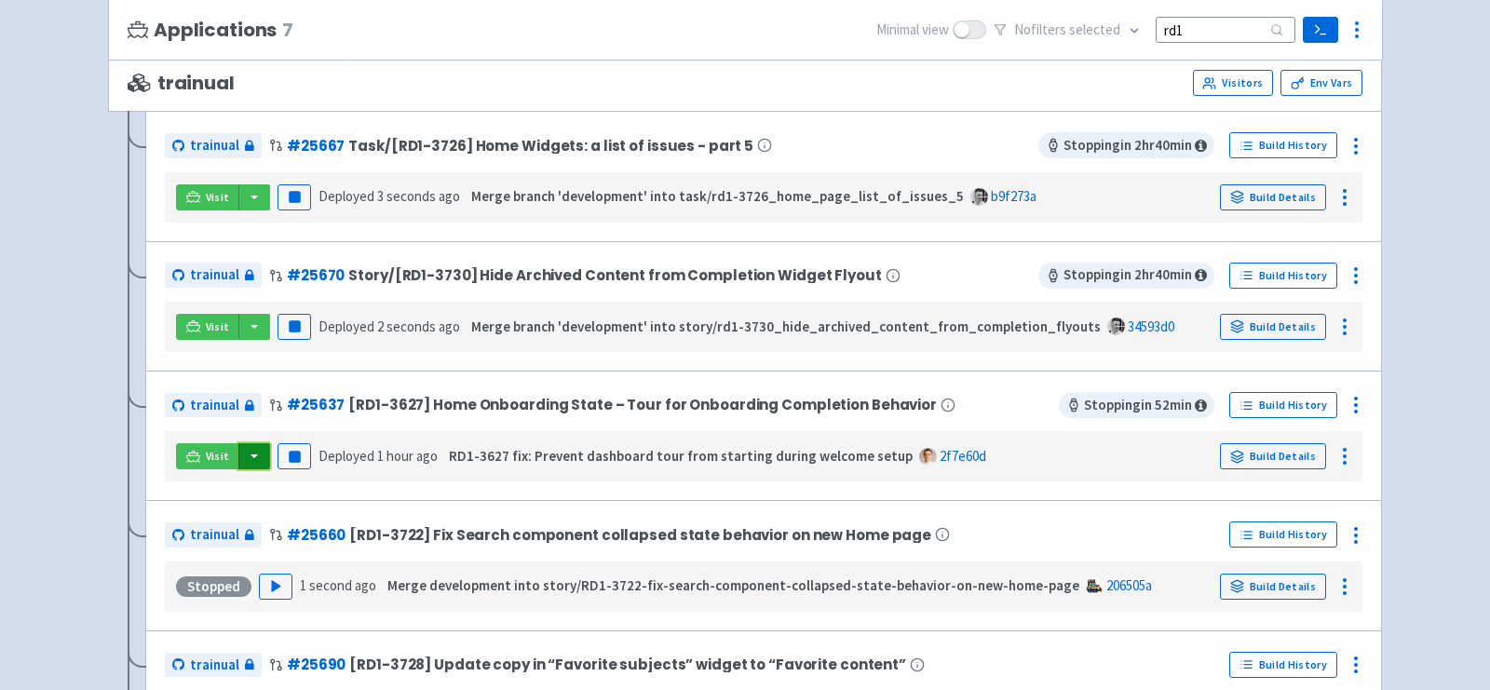
click at [255, 451] on button "button" at bounding box center [254, 456] width 32 height 26
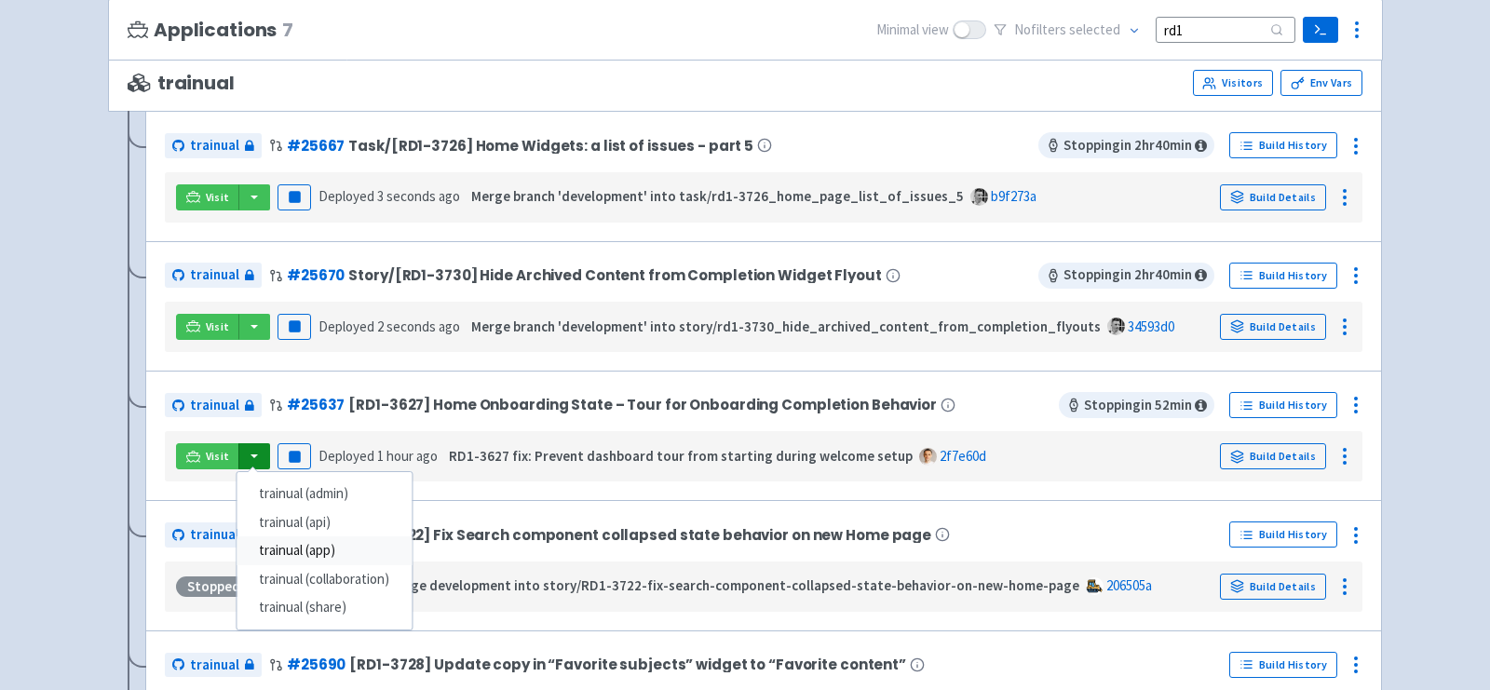
click at [330, 541] on link "trainual (app)" at bounding box center [324, 550] width 175 height 29
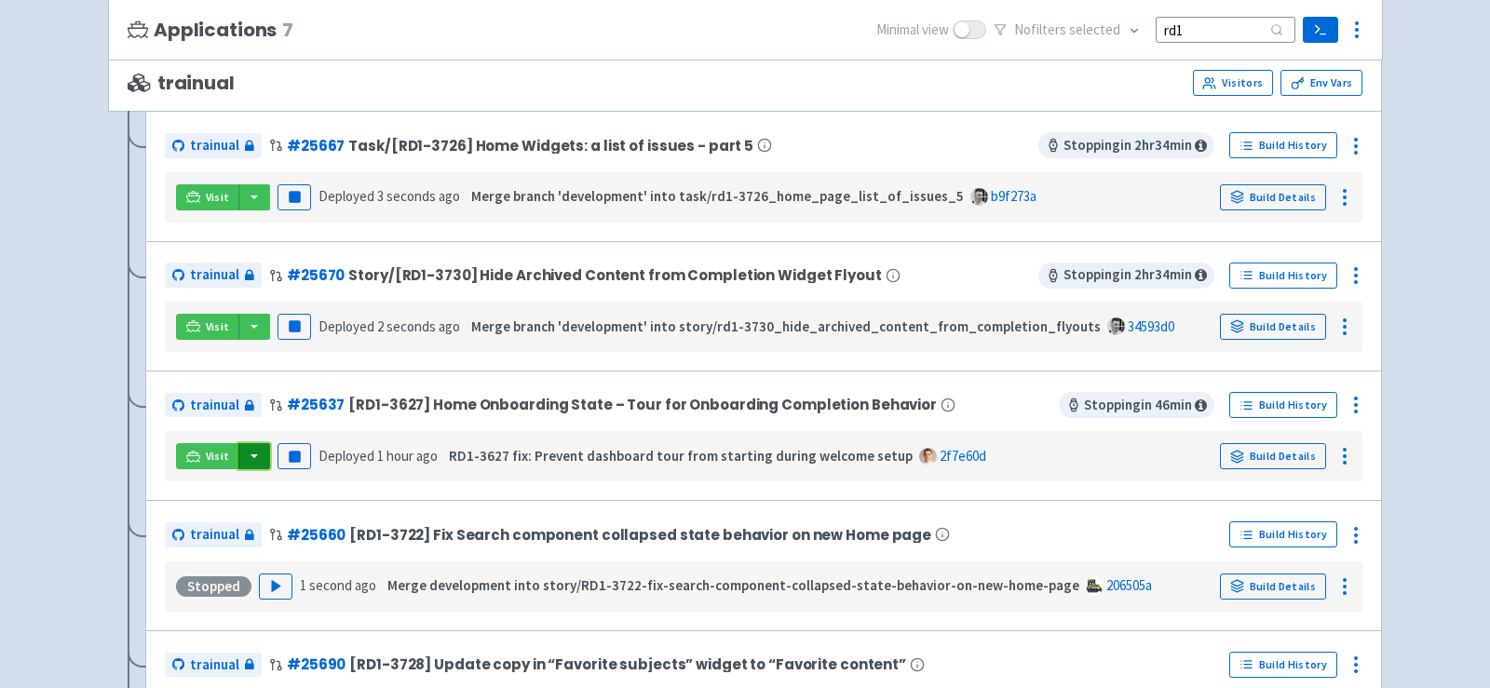
click at [259, 462] on button "button" at bounding box center [254, 456] width 32 height 26
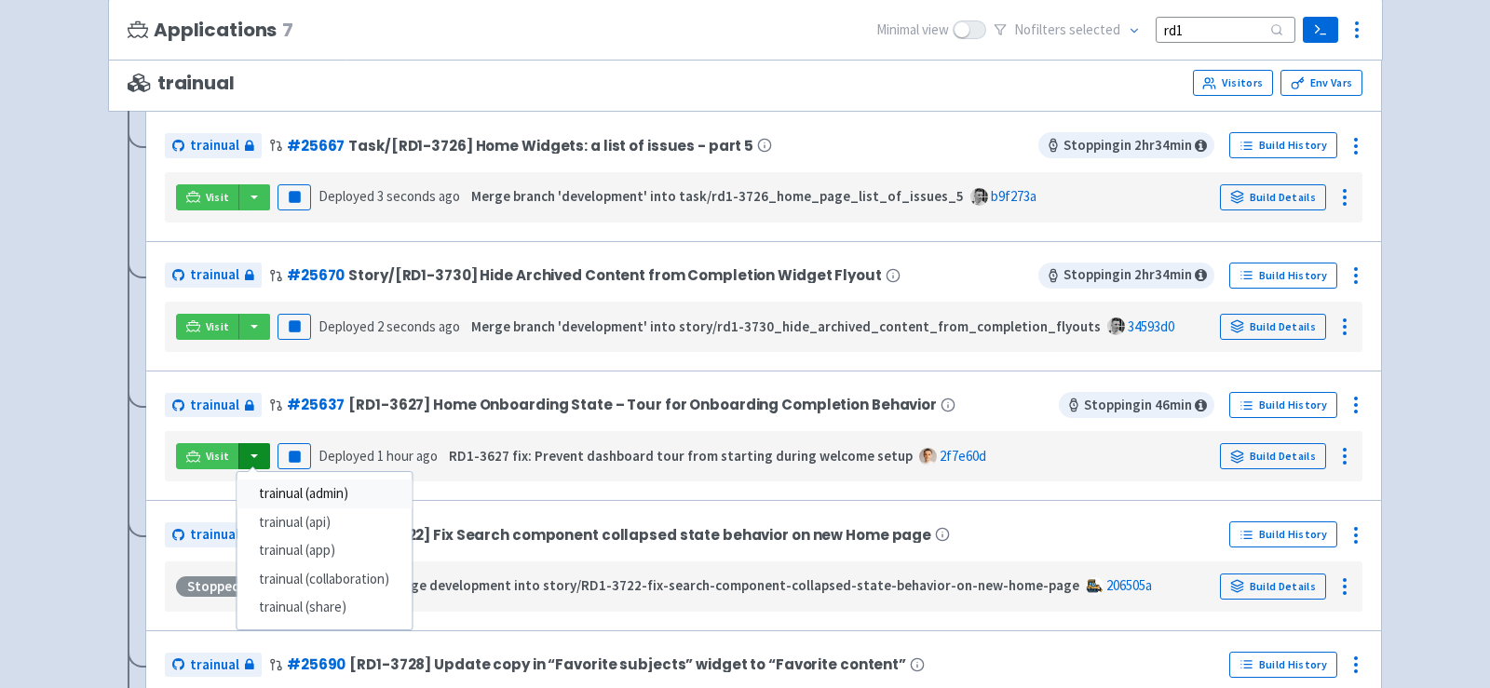
click at [325, 492] on link "trainual (admin)" at bounding box center [324, 494] width 175 height 29
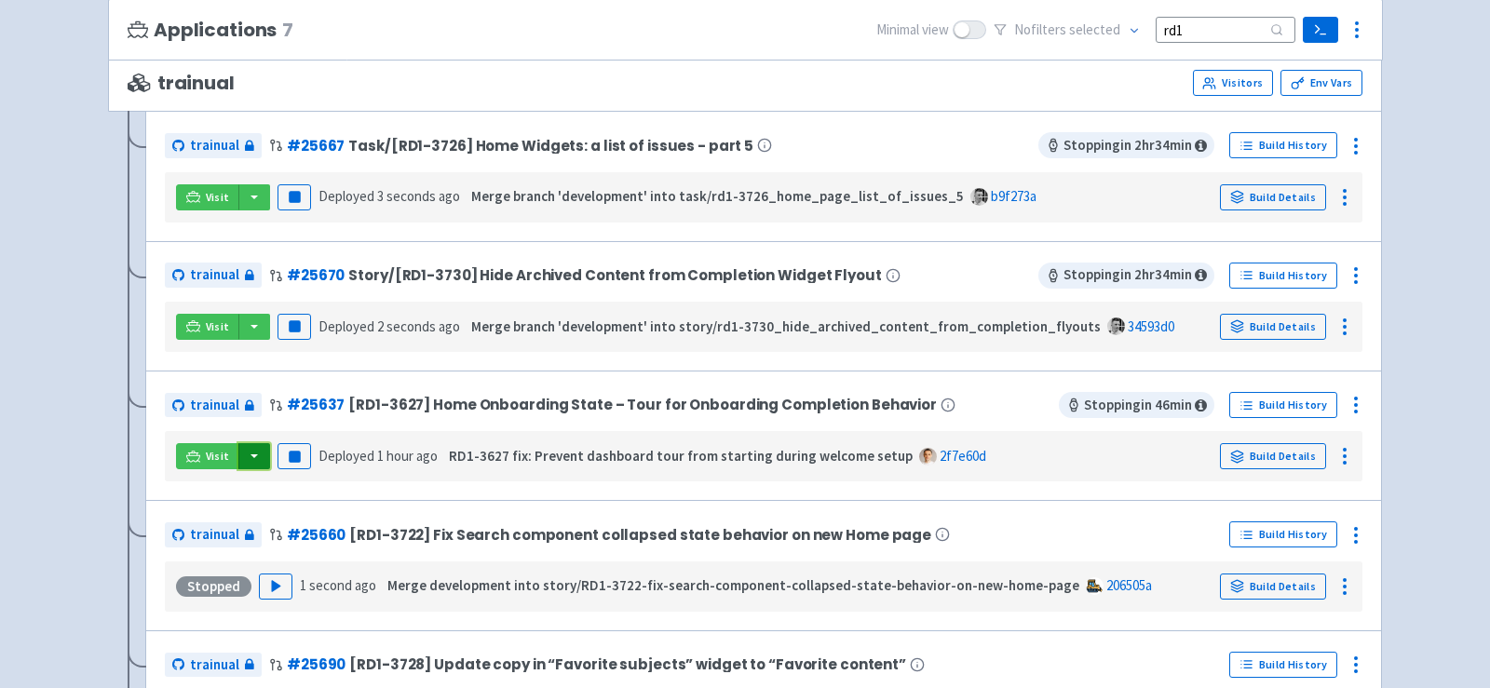
click at [252, 462] on button "button" at bounding box center [254, 456] width 32 height 26
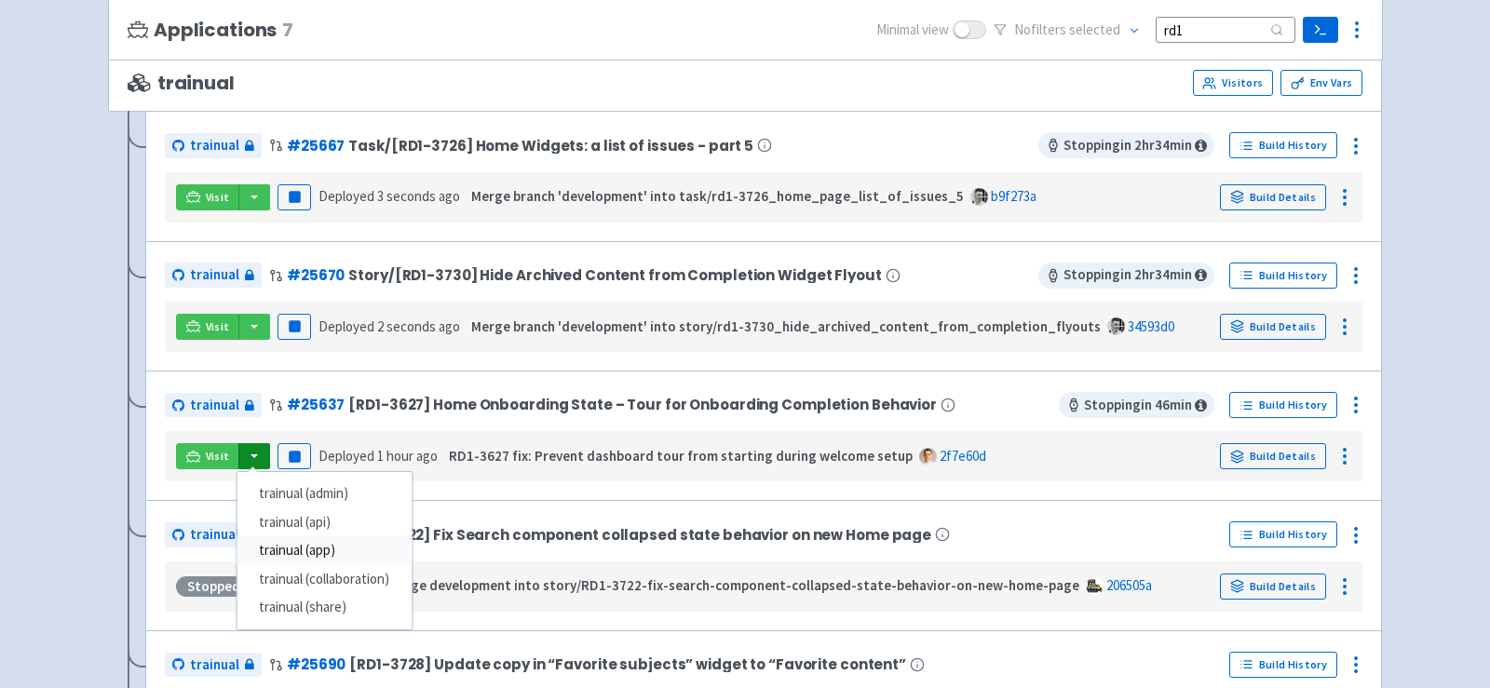
click at [320, 537] on link "trainual (app)" at bounding box center [324, 550] width 175 height 29
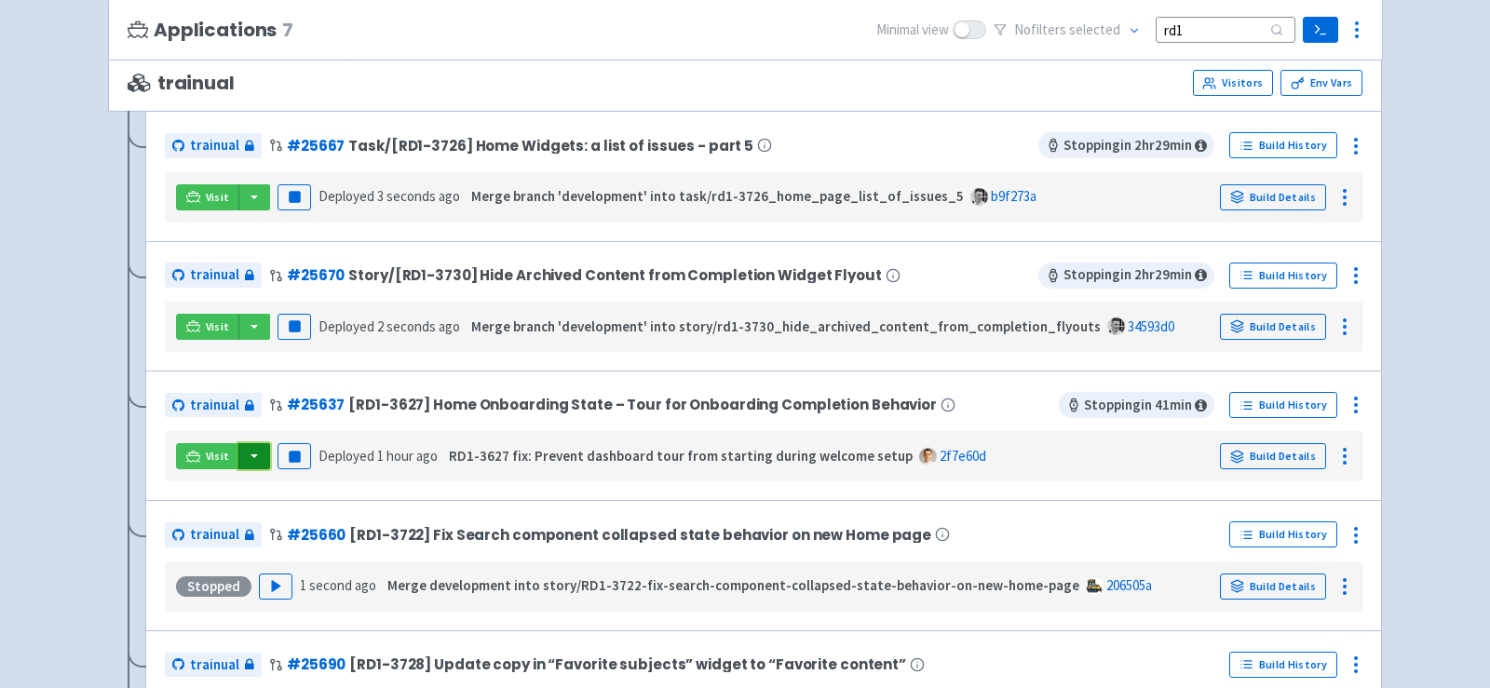
click at [249, 452] on button "button" at bounding box center [254, 456] width 32 height 26
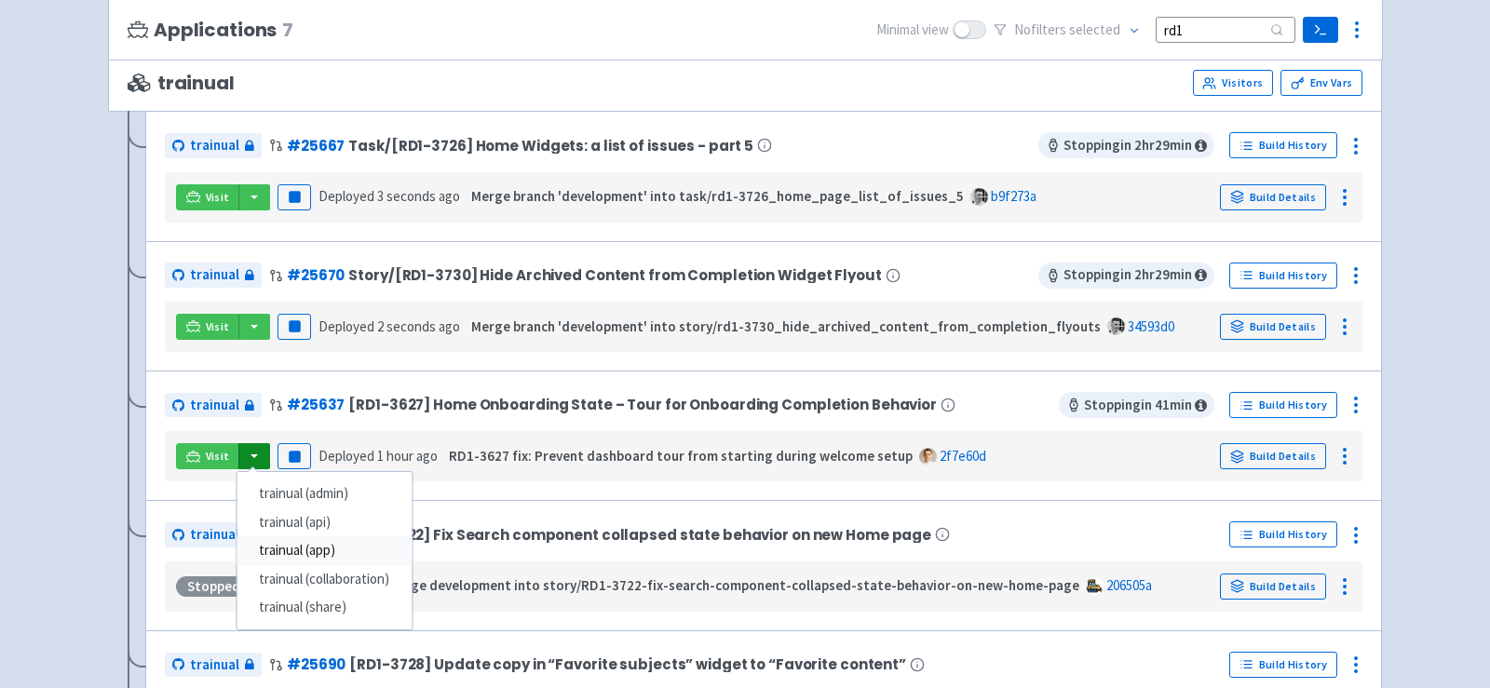
click at [350, 540] on link "trainual (app)" at bounding box center [324, 550] width 175 height 29
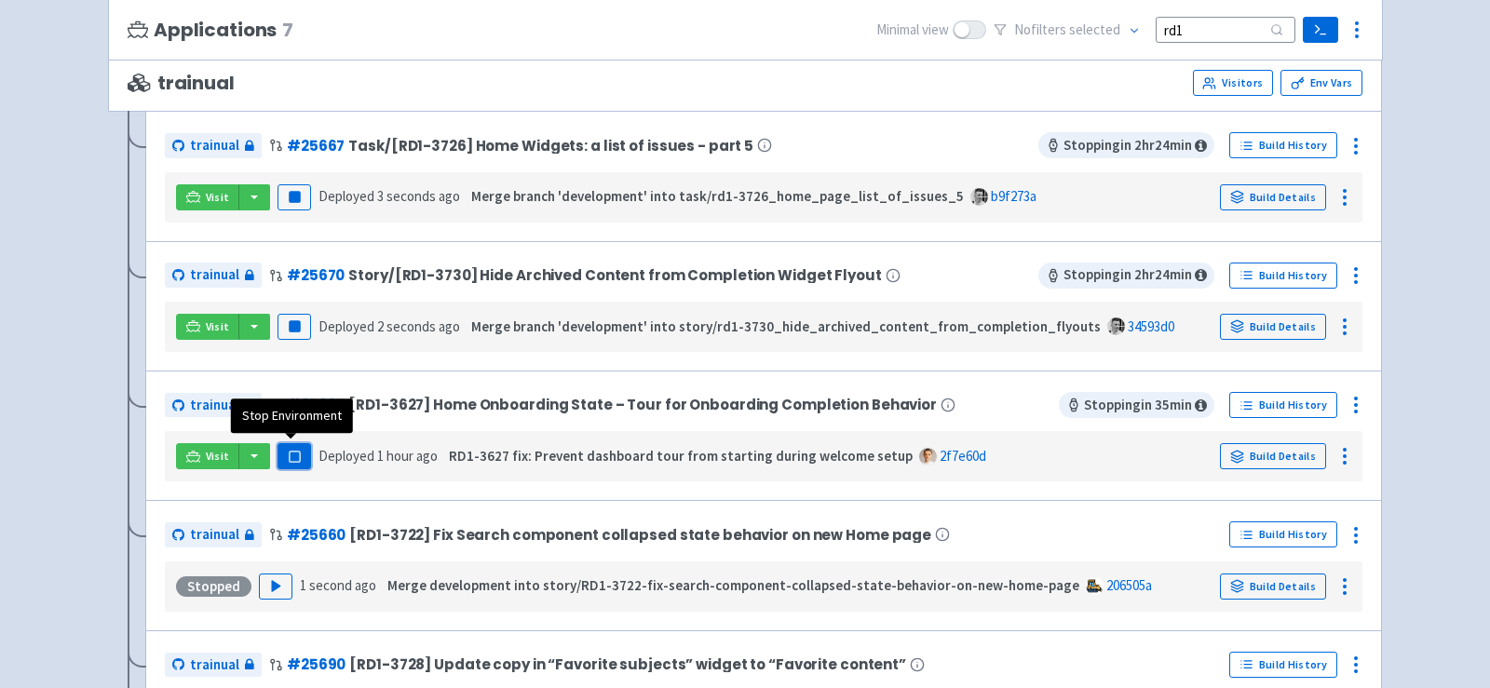
click at [289, 452] on rect "button" at bounding box center [294, 457] width 10 height 10
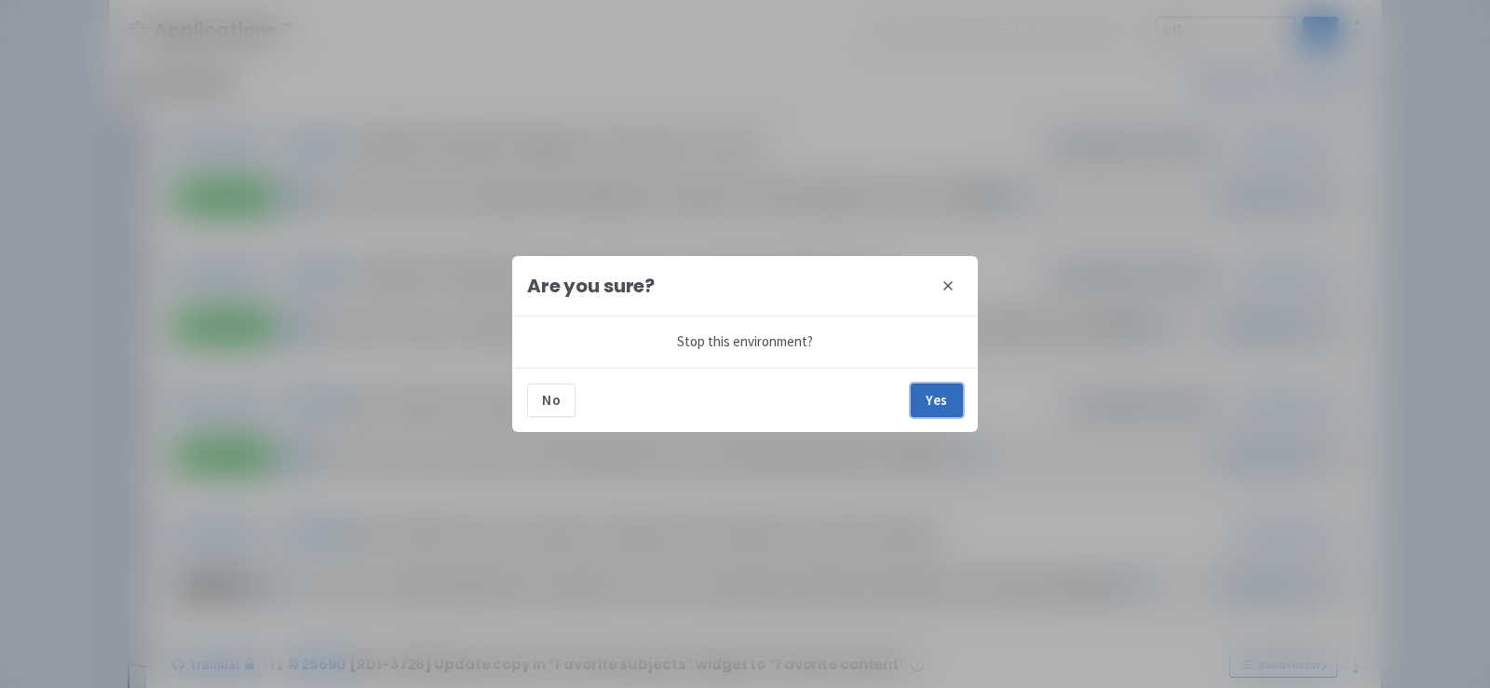
click at [939, 385] on button "Yes" at bounding box center [937, 401] width 52 height 34
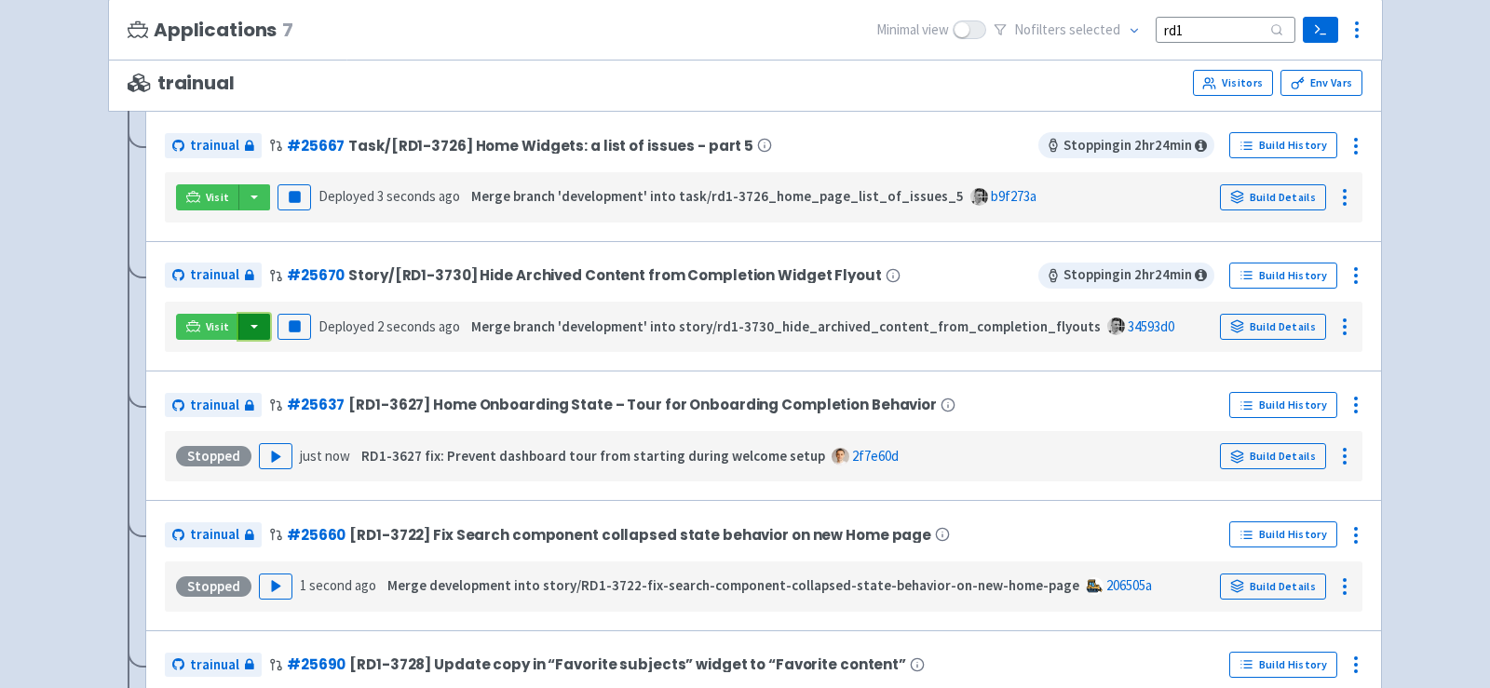
click at [256, 318] on button "button" at bounding box center [254, 327] width 32 height 26
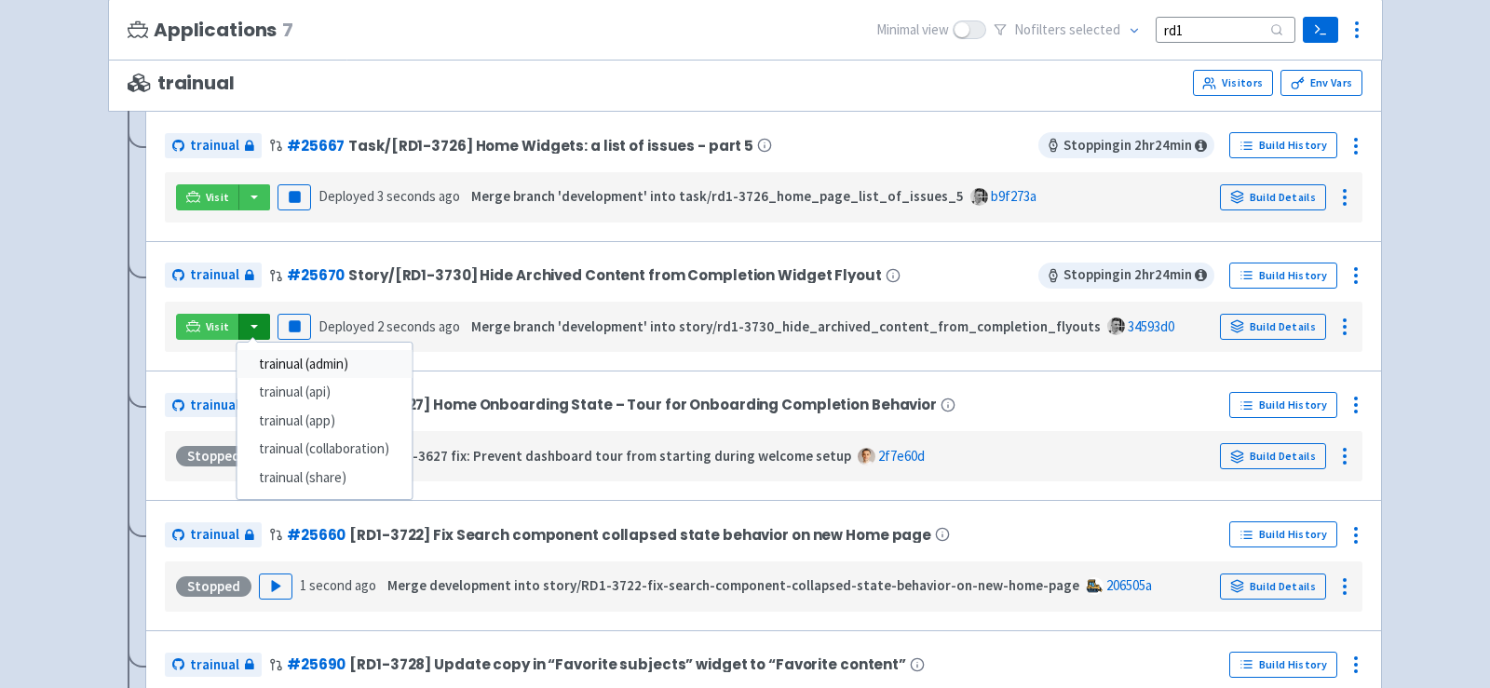
click at [297, 359] on link "trainual (admin)" at bounding box center [324, 364] width 175 height 29
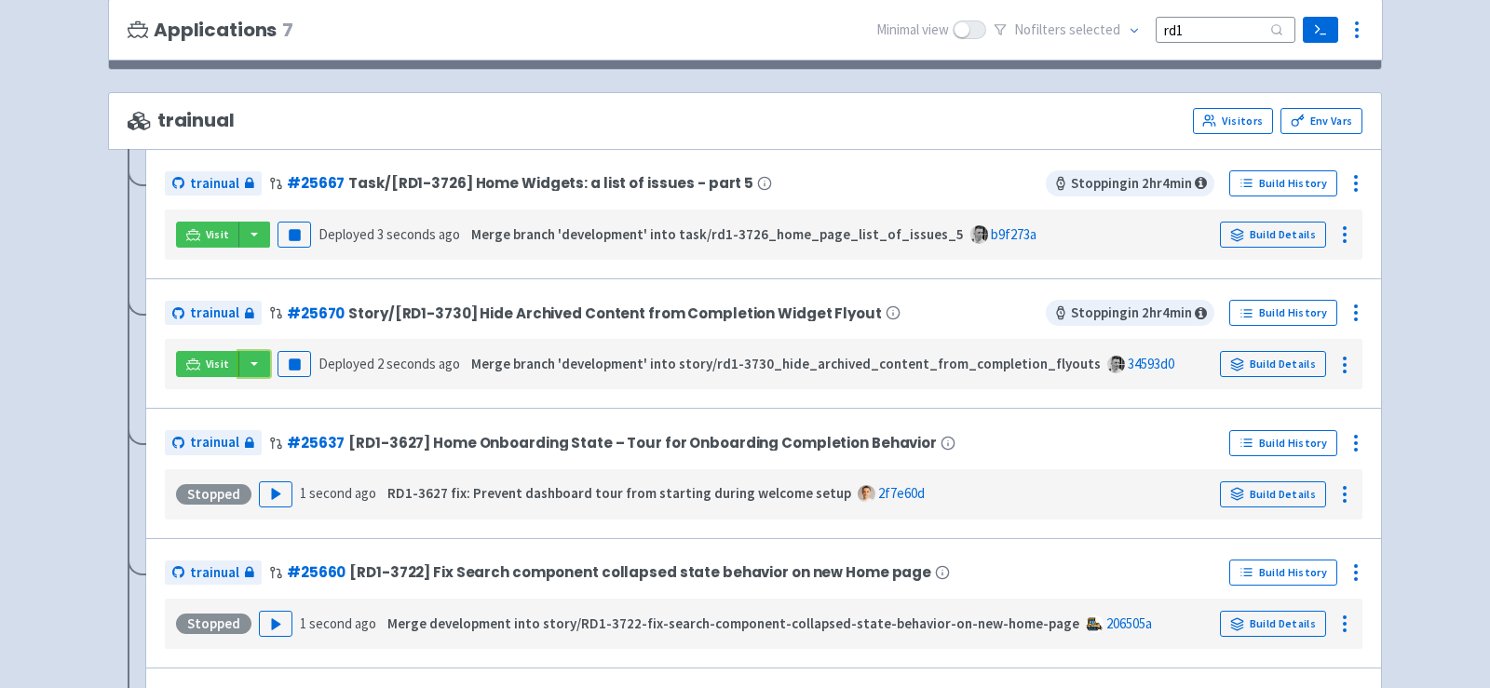
scroll to position [185, 0]
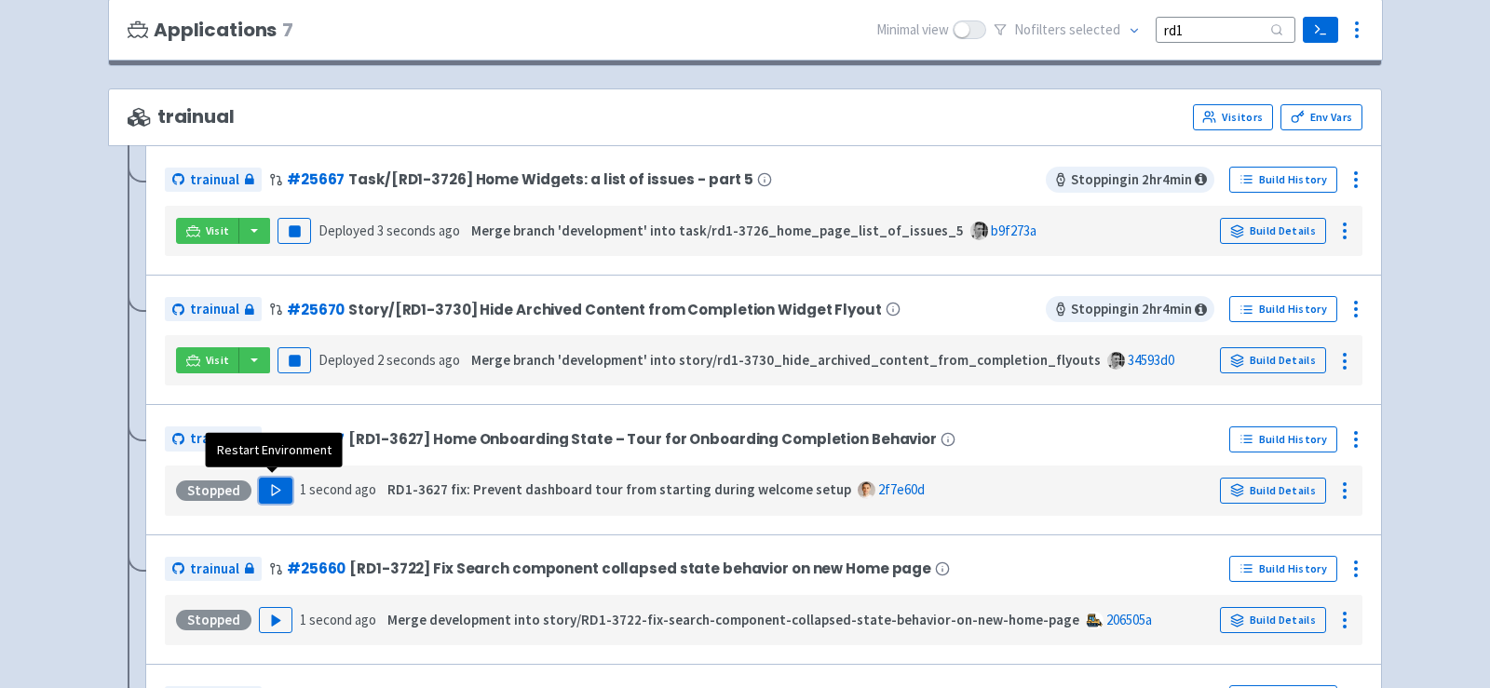
click at [274, 489] on icon "button" at bounding box center [276, 490] width 14 height 14
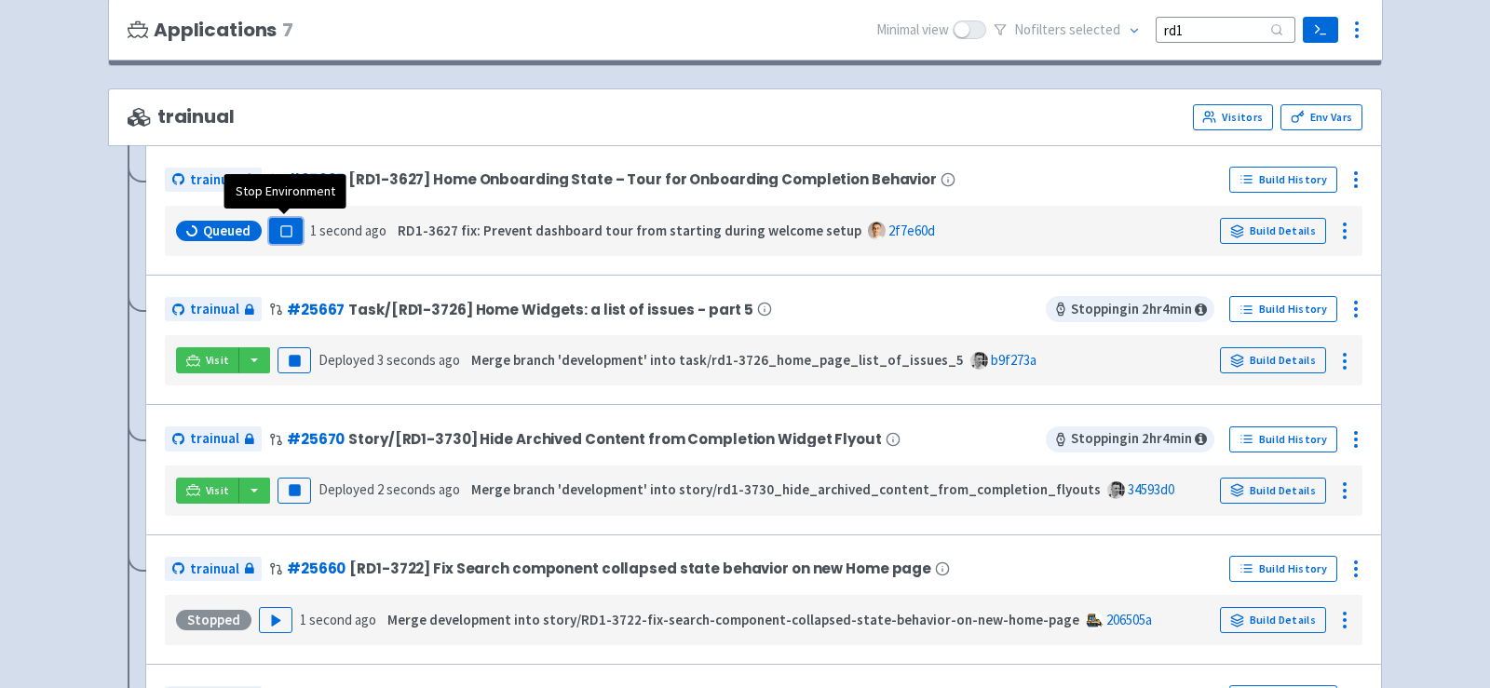
click at [286, 225] on rect "button" at bounding box center [285, 230] width 10 height 10
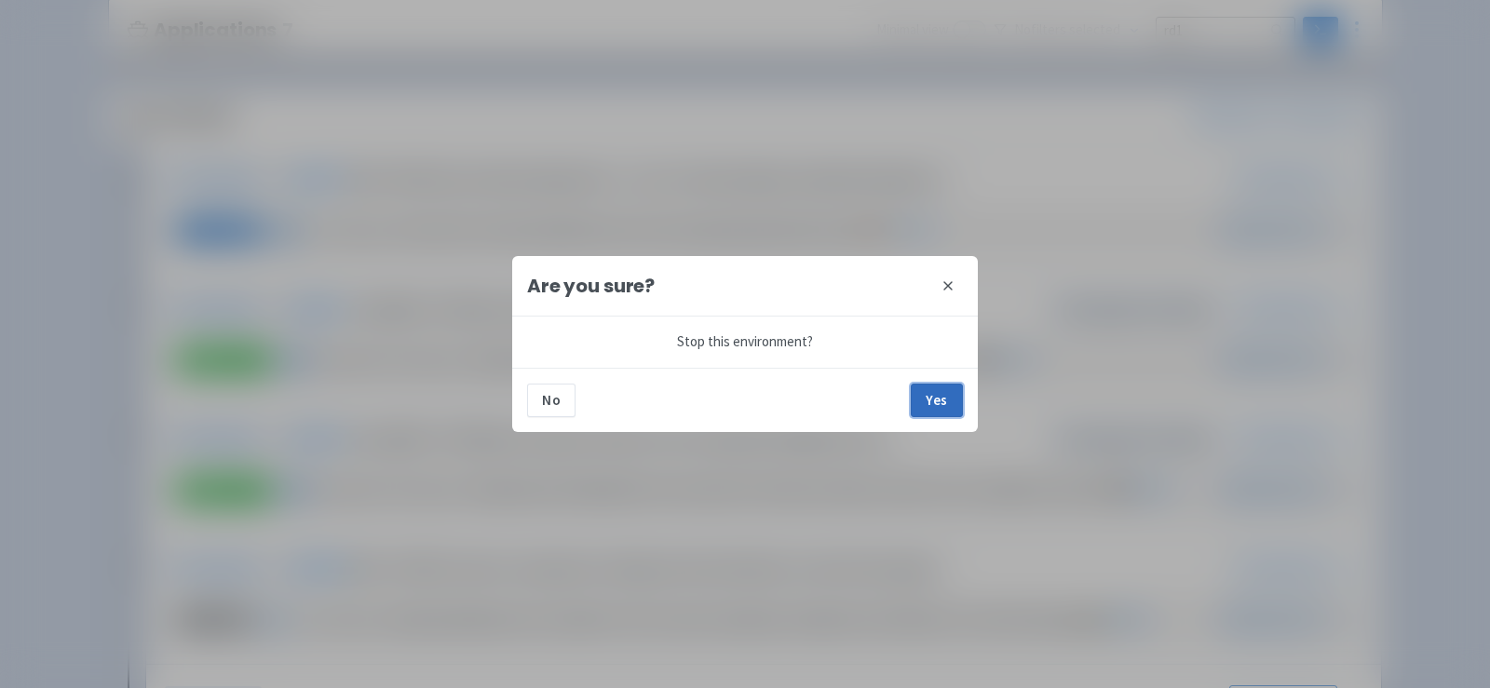
click at [941, 399] on button "Yes" at bounding box center [937, 401] width 52 height 34
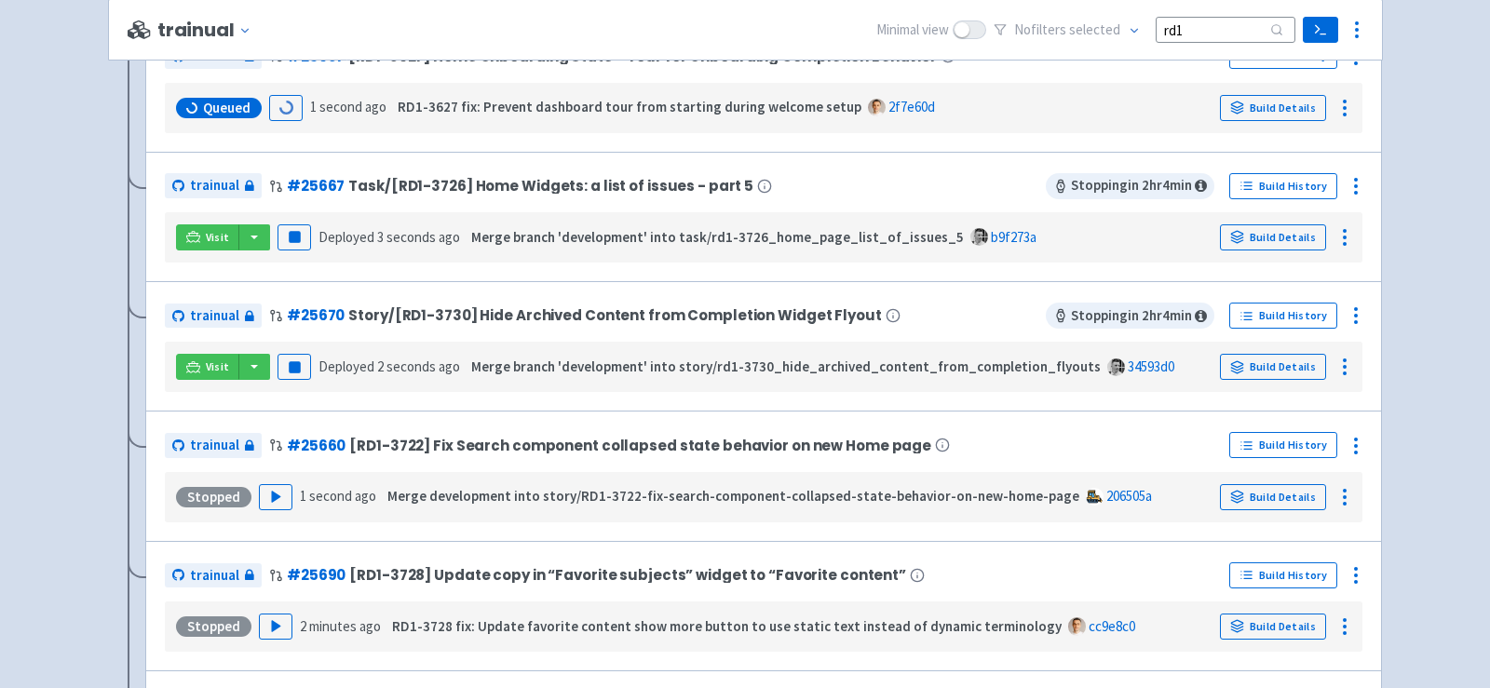
scroll to position [314, 0]
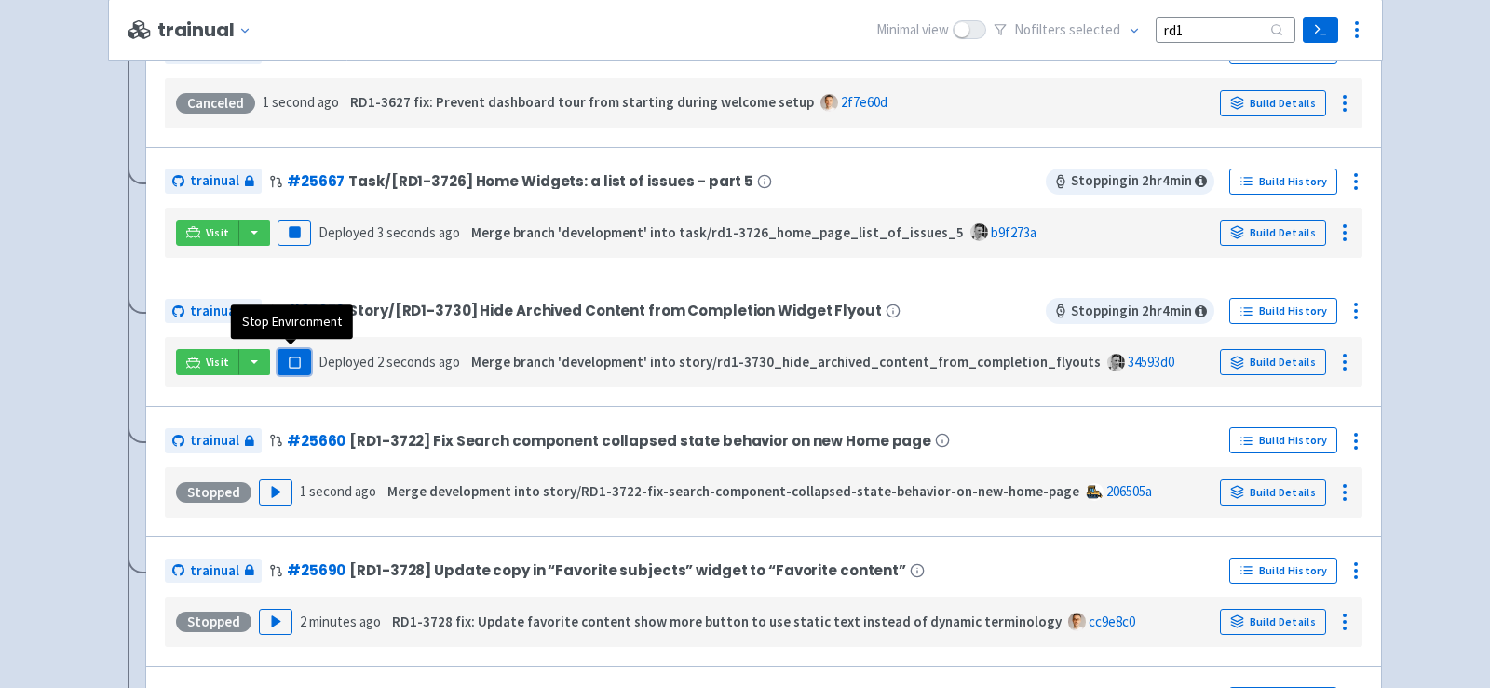
click at [291, 358] on rect "button" at bounding box center [294, 363] width 10 height 10
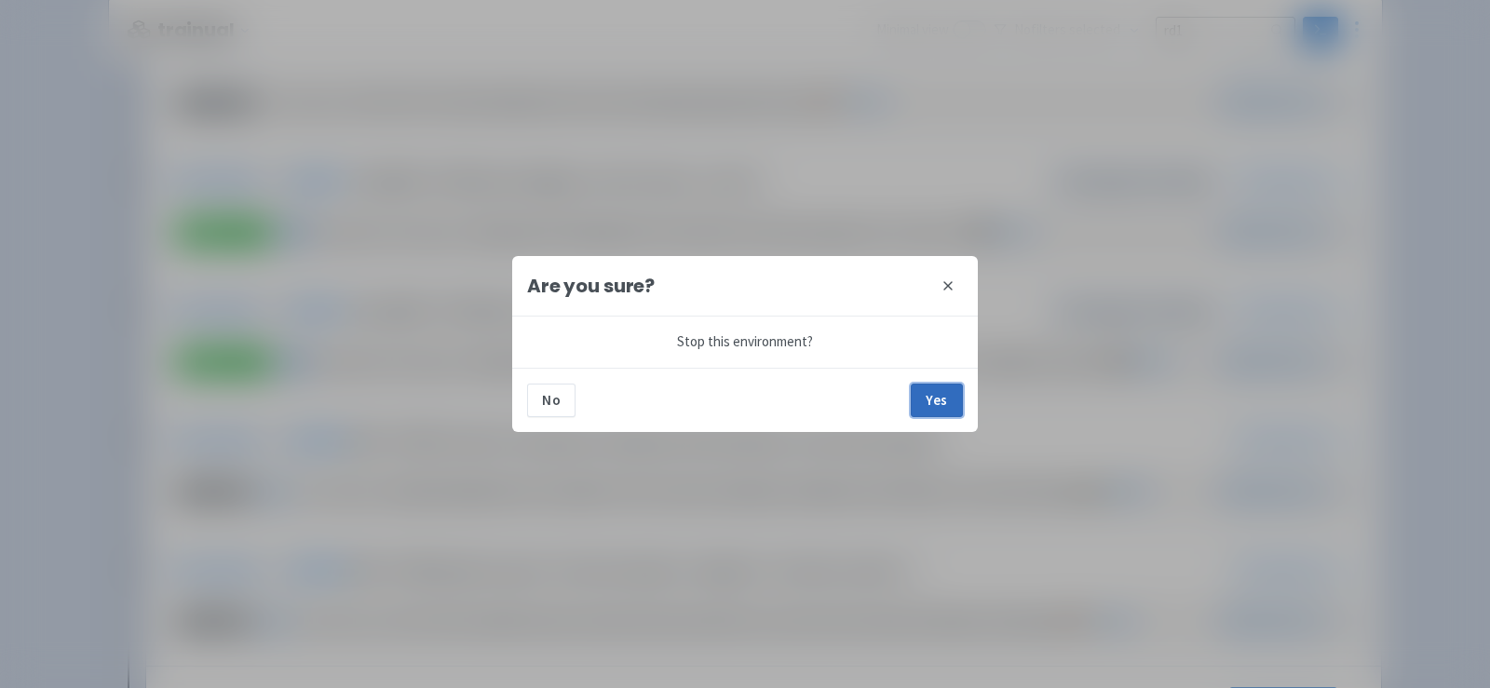
click at [951, 399] on button "Yes" at bounding box center [937, 401] width 52 height 34
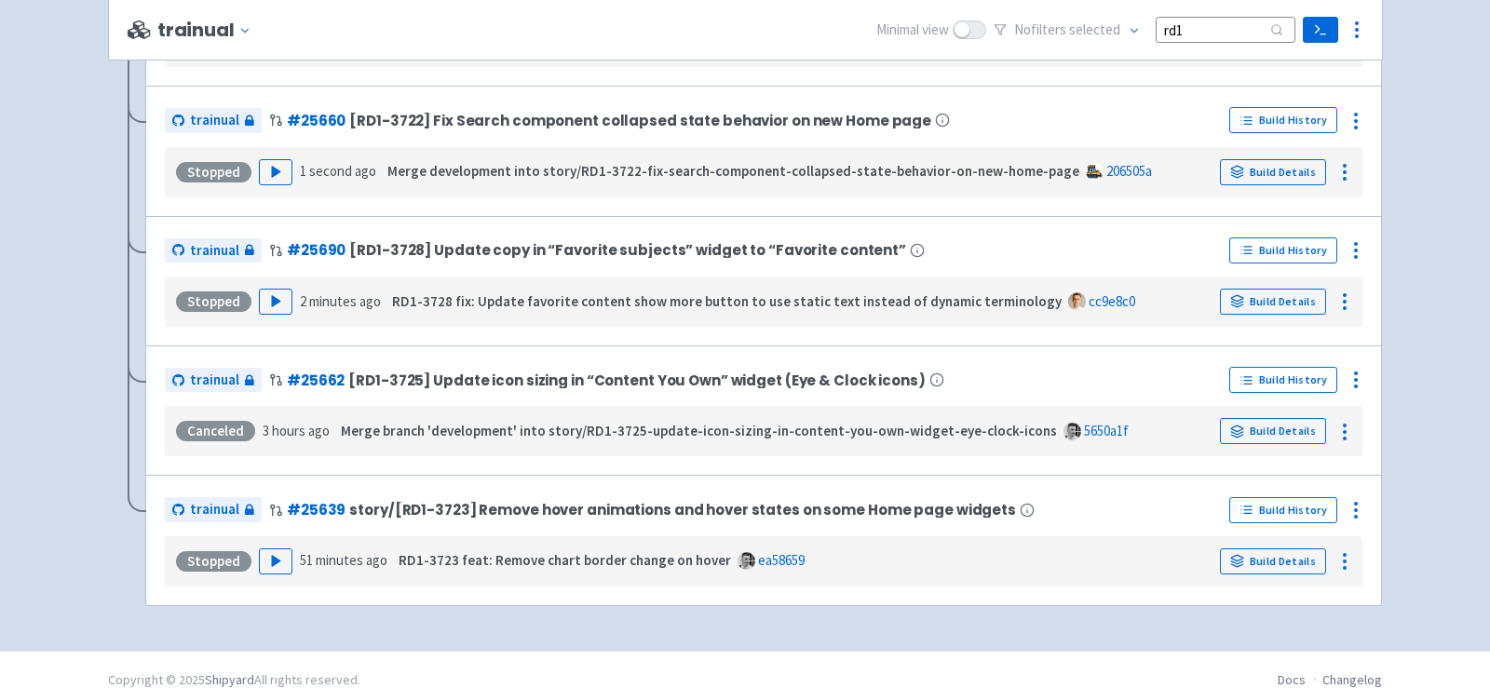
scroll to position [648, 0]
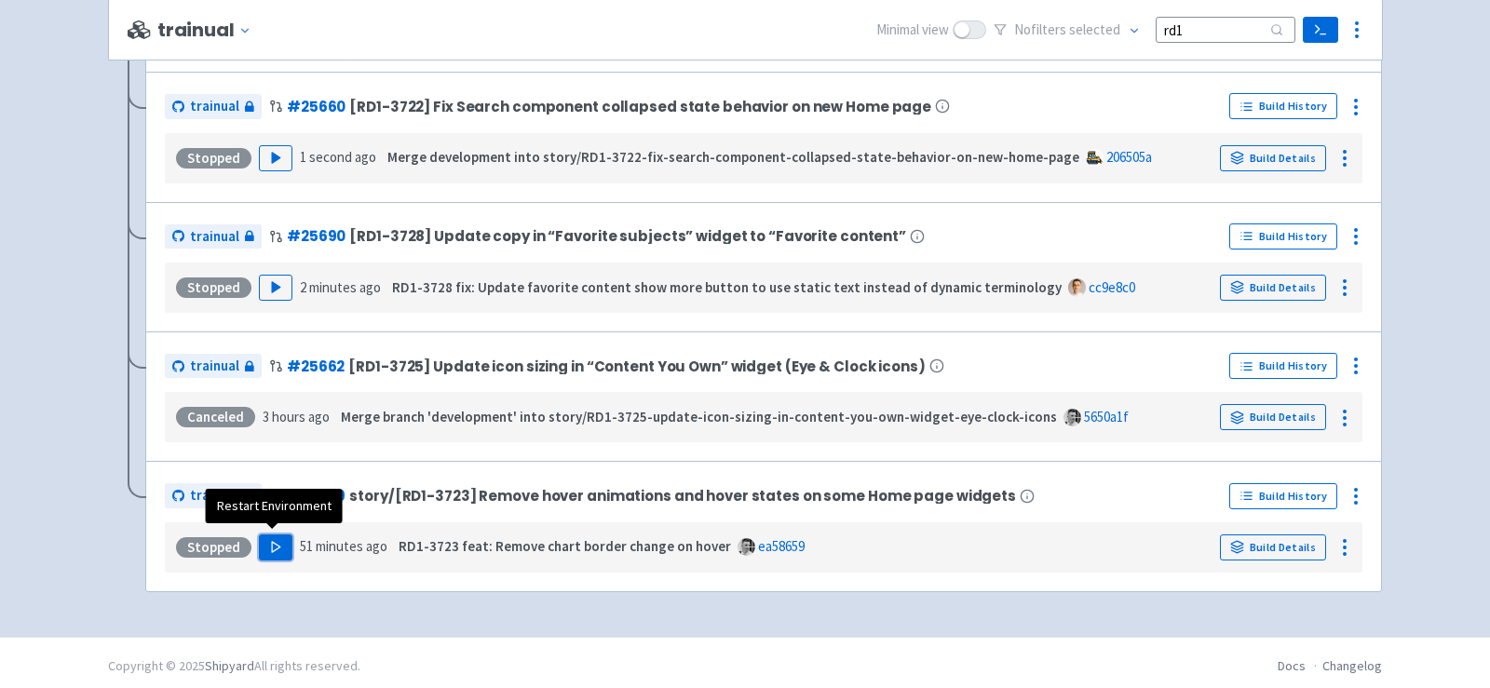
click at [273, 540] on icon "button" at bounding box center [276, 547] width 14 height 14
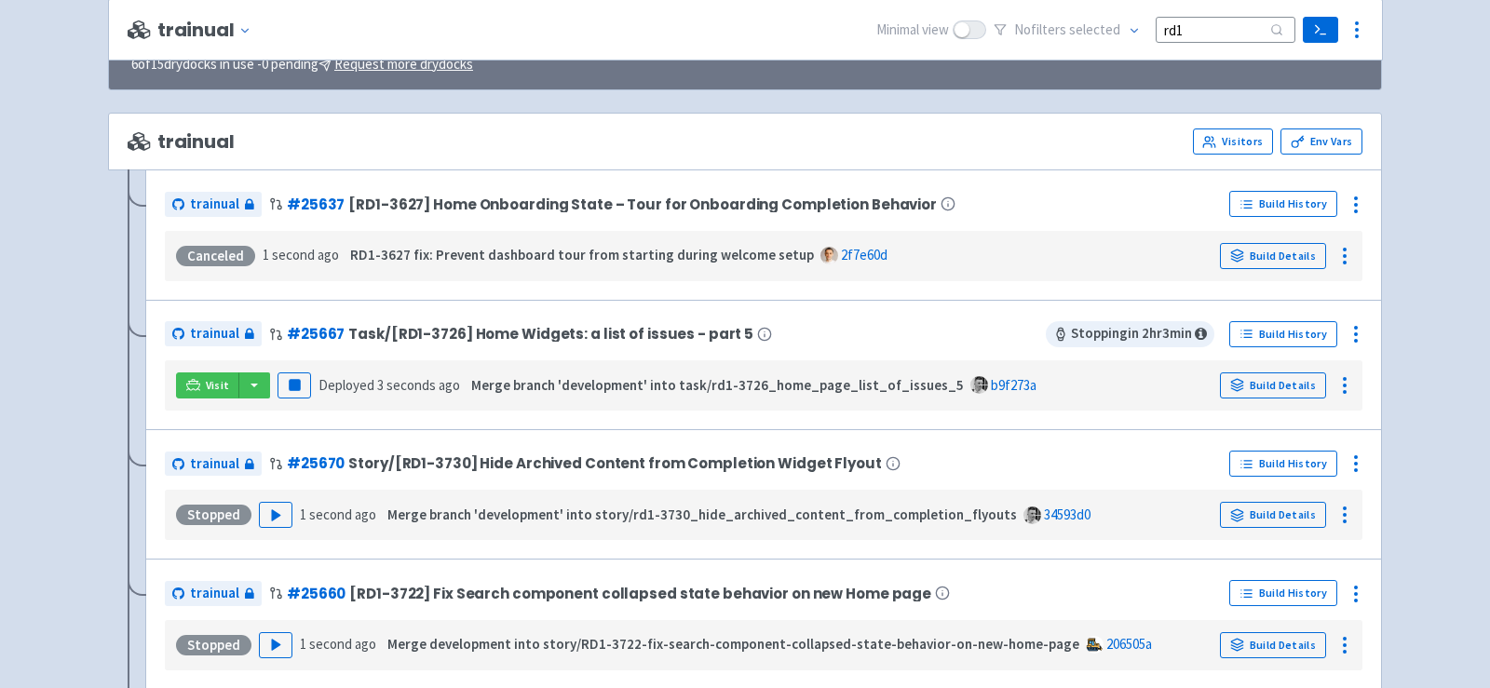
scroll to position [141, 0]
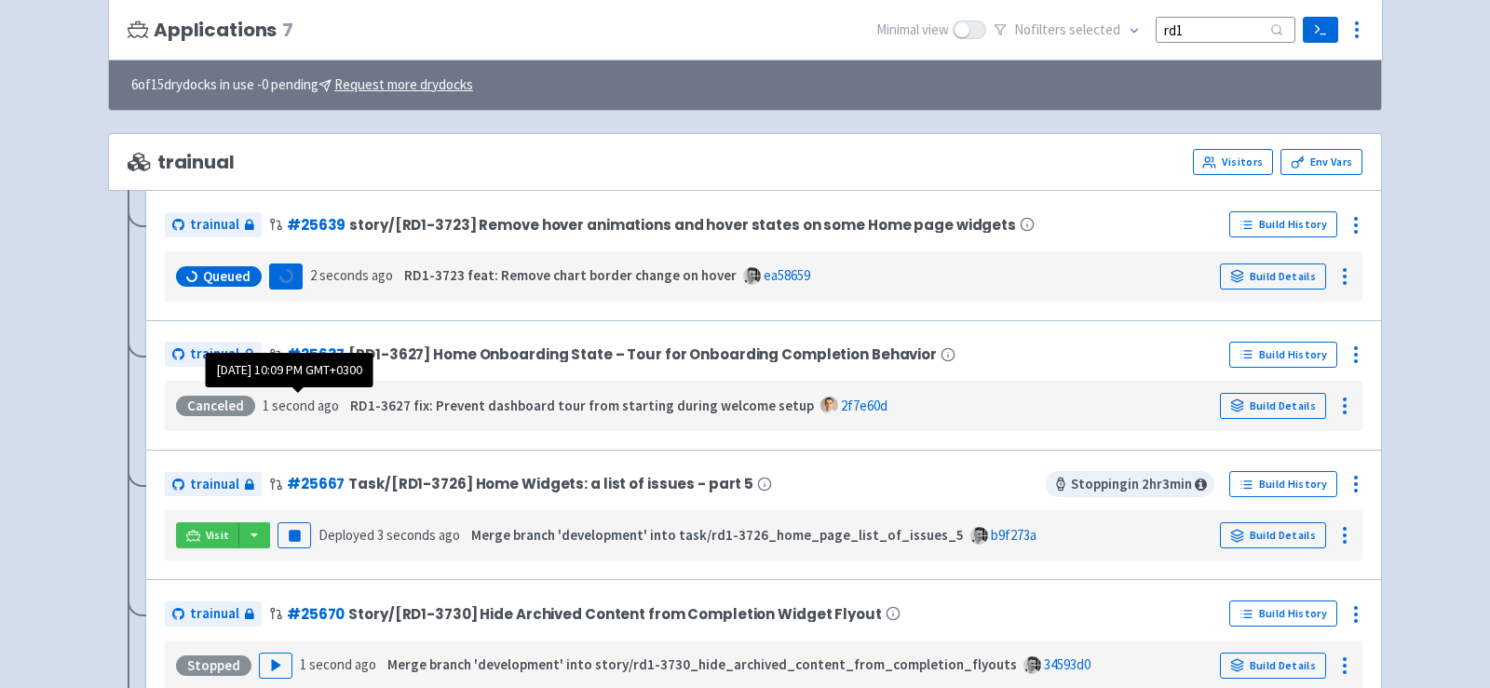
click at [290, 397] on time "1 second ago" at bounding box center [301, 406] width 76 height 18
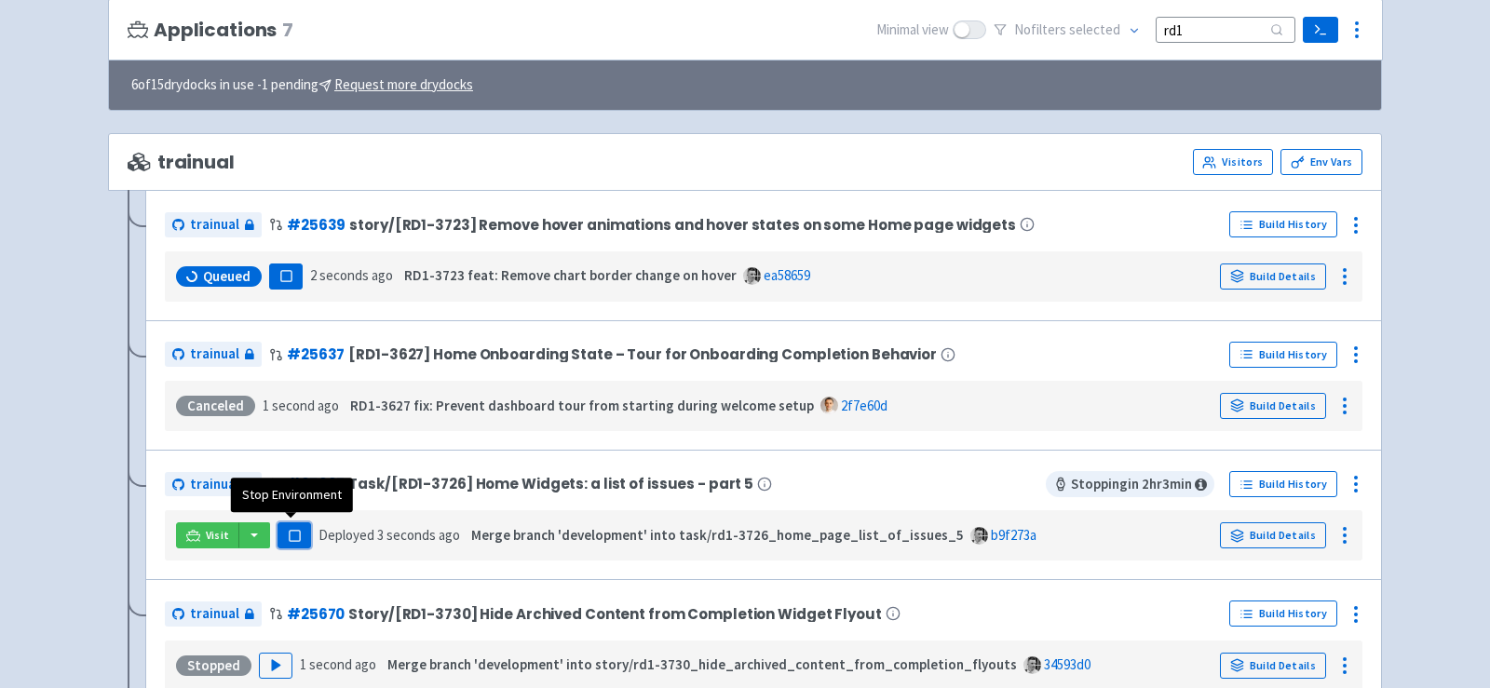
click at [302, 537] on button "Pause" at bounding box center [295, 535] width 34 height 26
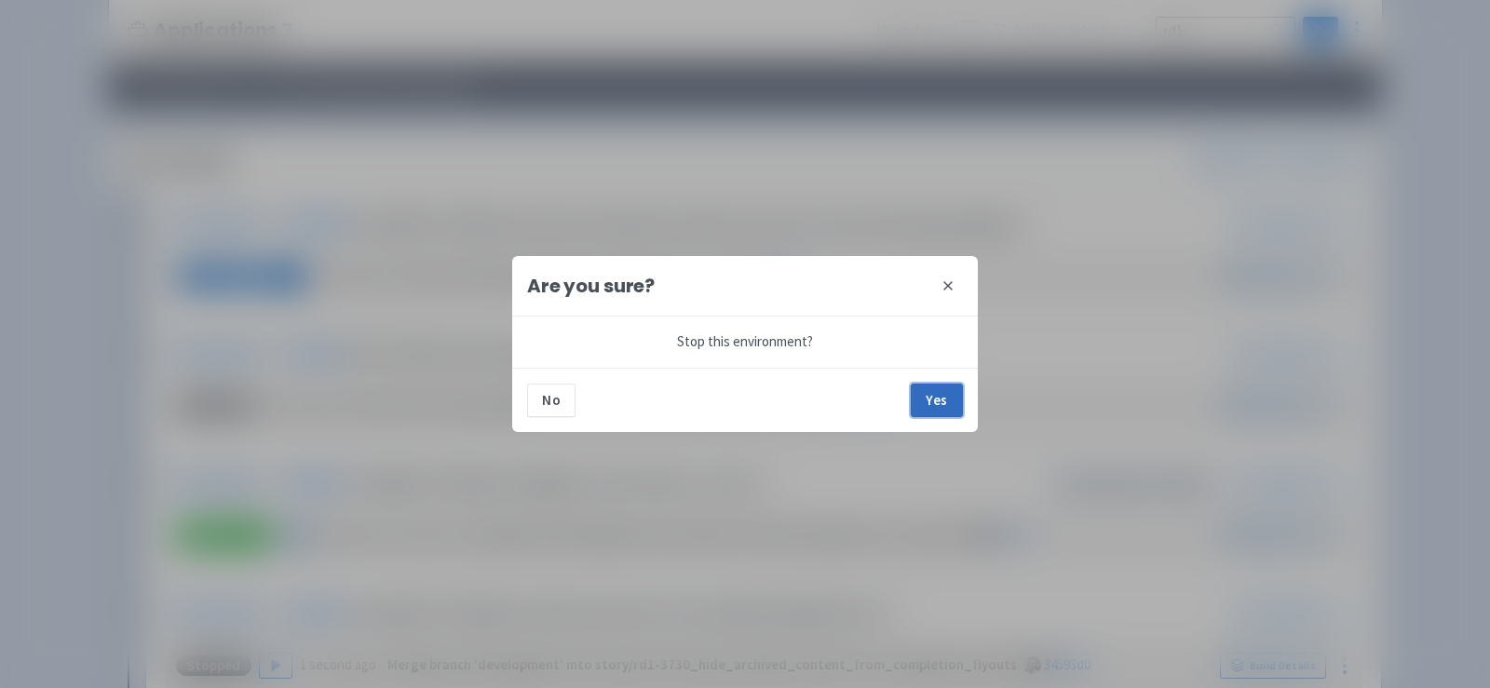
click at [951, 399] on button "Yes" at bounding box center [937, 401] width 52 height 34
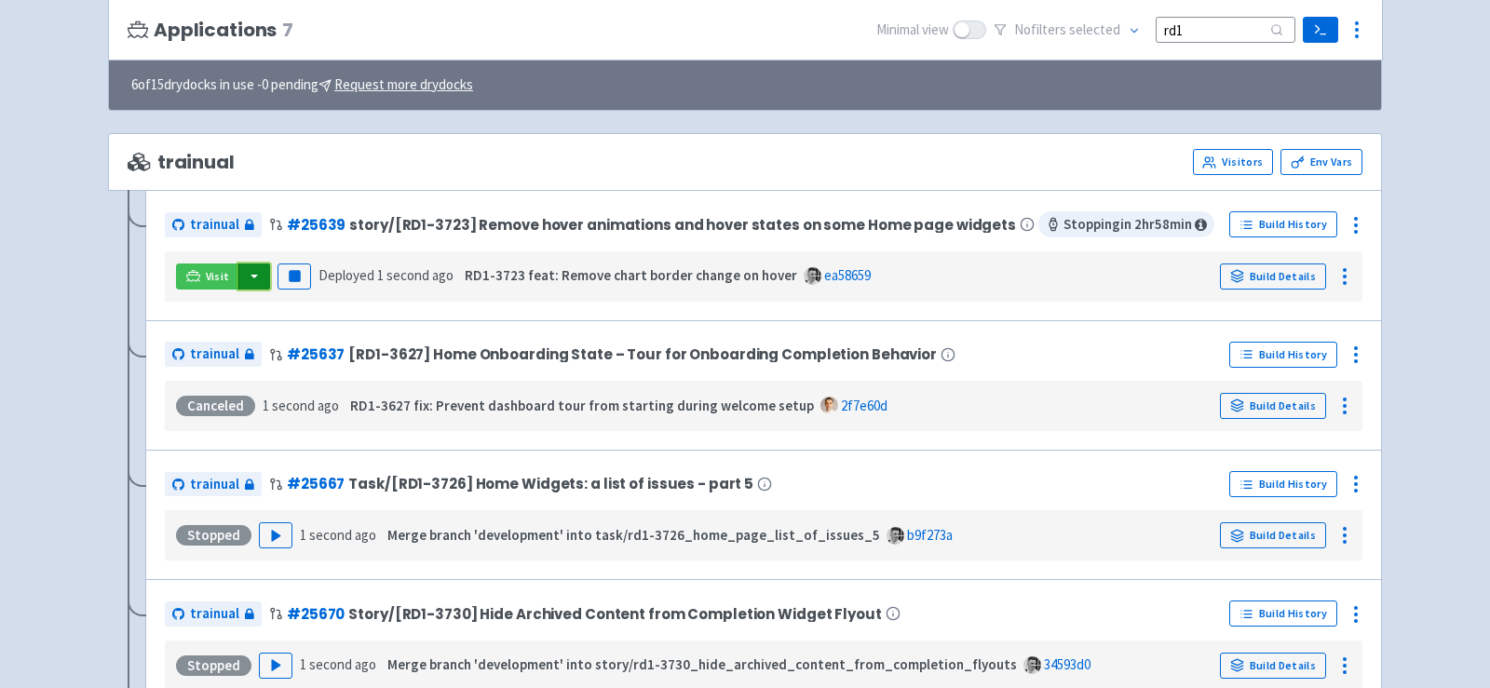
click at [252, 274] on button "button" at bounding box center [254, 277] width 32 height 26
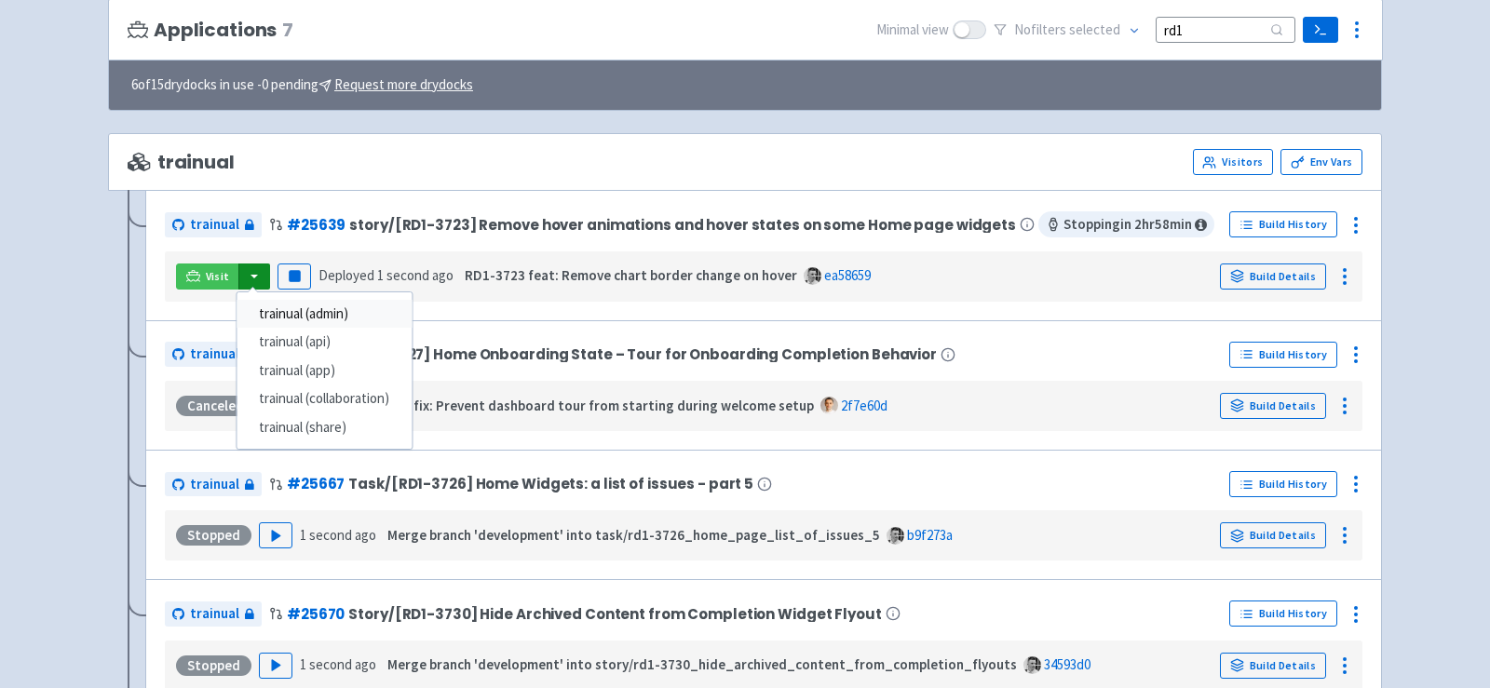
click at [309, 309] on link "trainual (admin)" at bounding box center [324, 314] width 175 height 29
